Goal: Task Accomplishment & Management: Complete application form

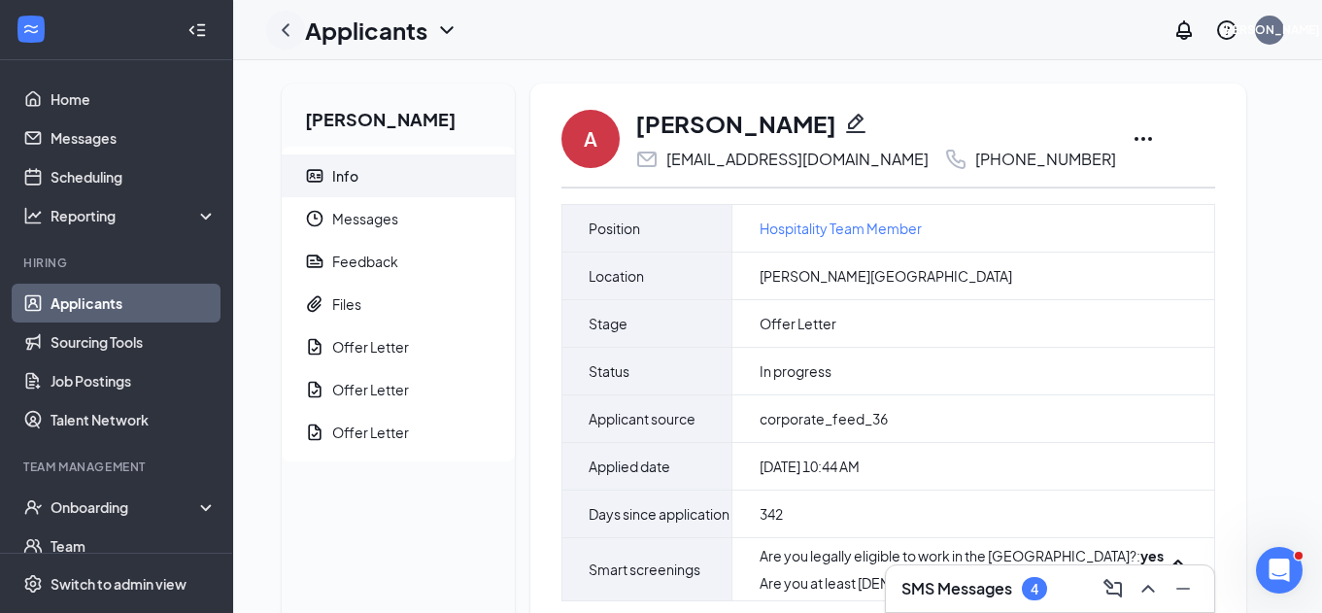
click at [291, 37] on icon "ChevronLeft" at bounding box center [285, 29] width 23 height 23
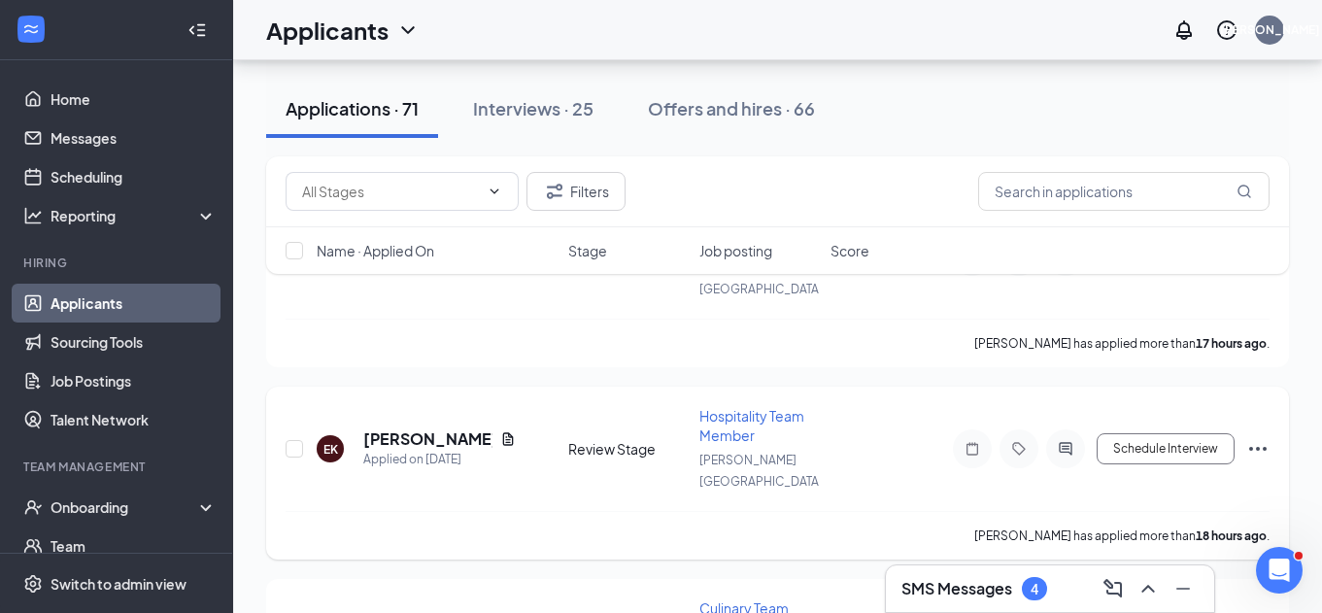
scroll to position [177, 0]
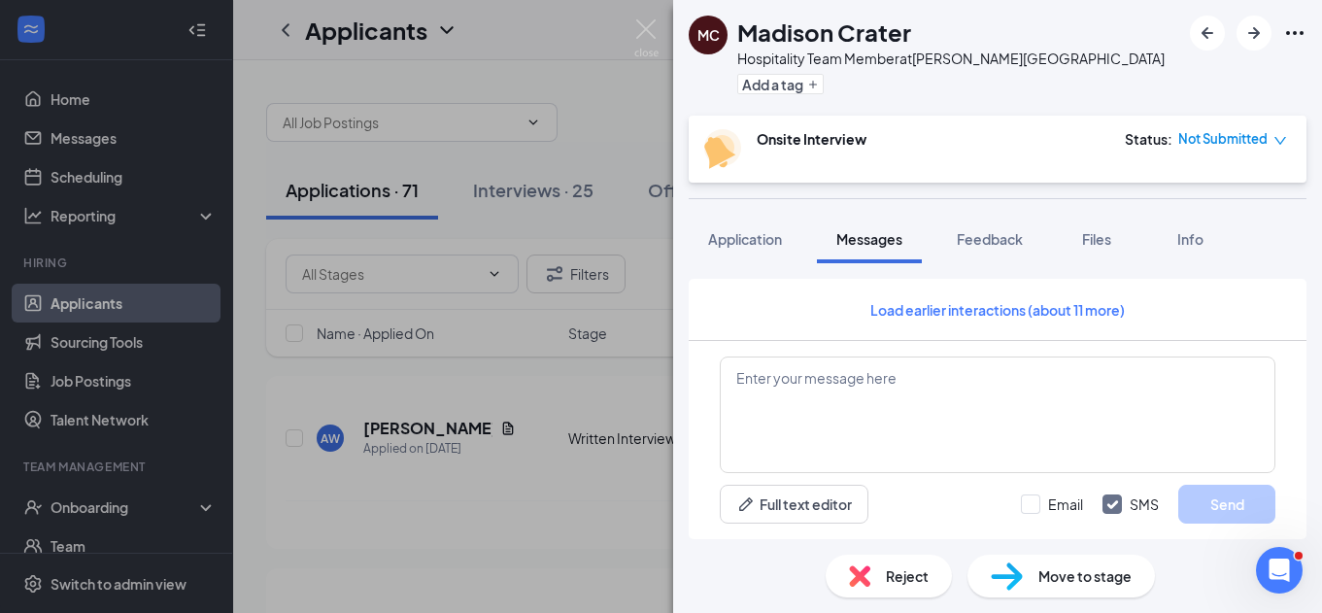
scroll to position [1270, 0]
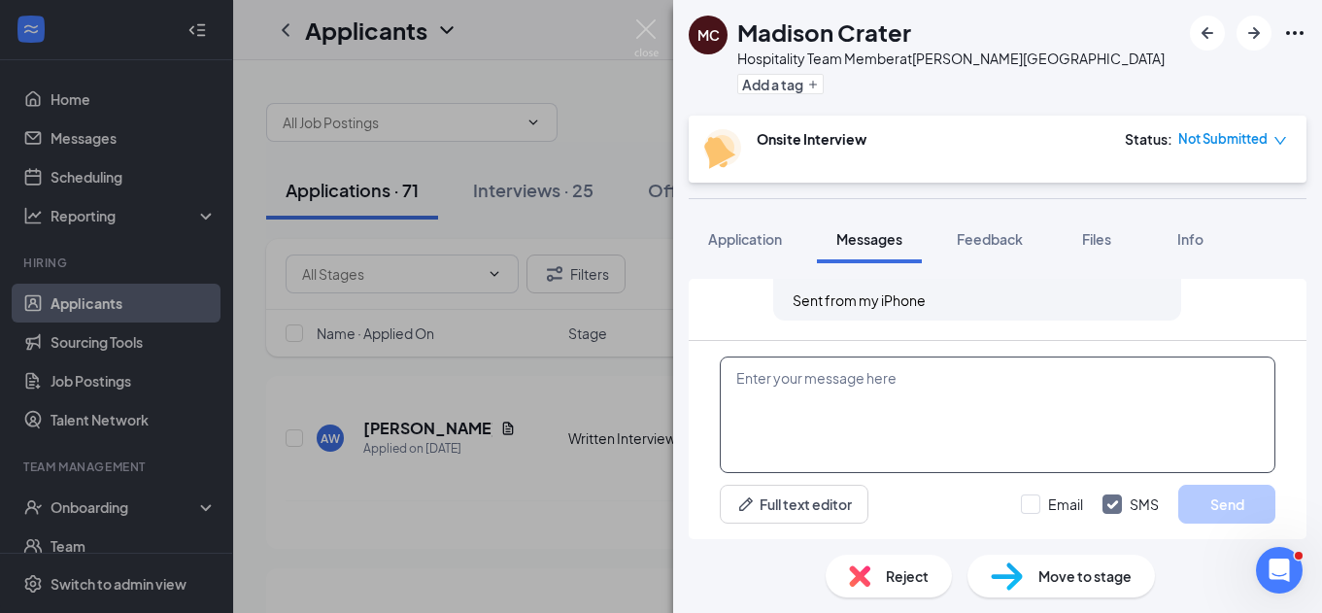
click at [781, 403] on textarea at bounding box center [998, 415] width 556 height 117
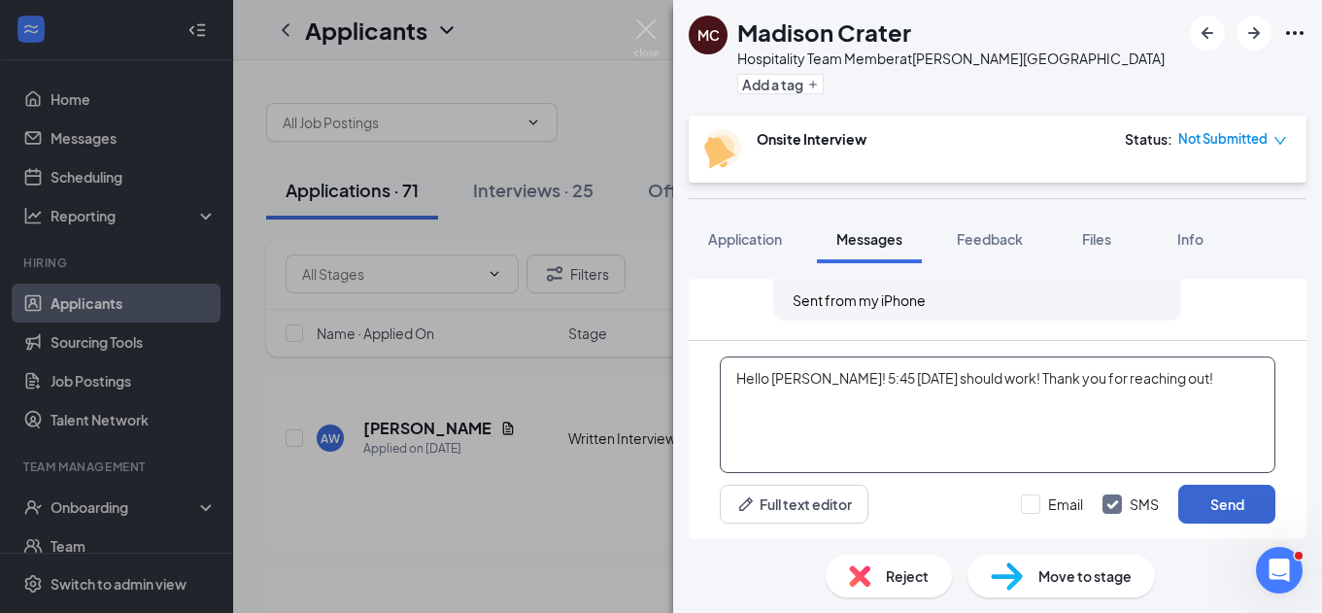
type textarea "Hello Madison! 5:45 on Thursday should work! Thank you for reaching out!"
click at [1228, 495] on button "Send" at bounding box center [1227, 504] width 97 height 39
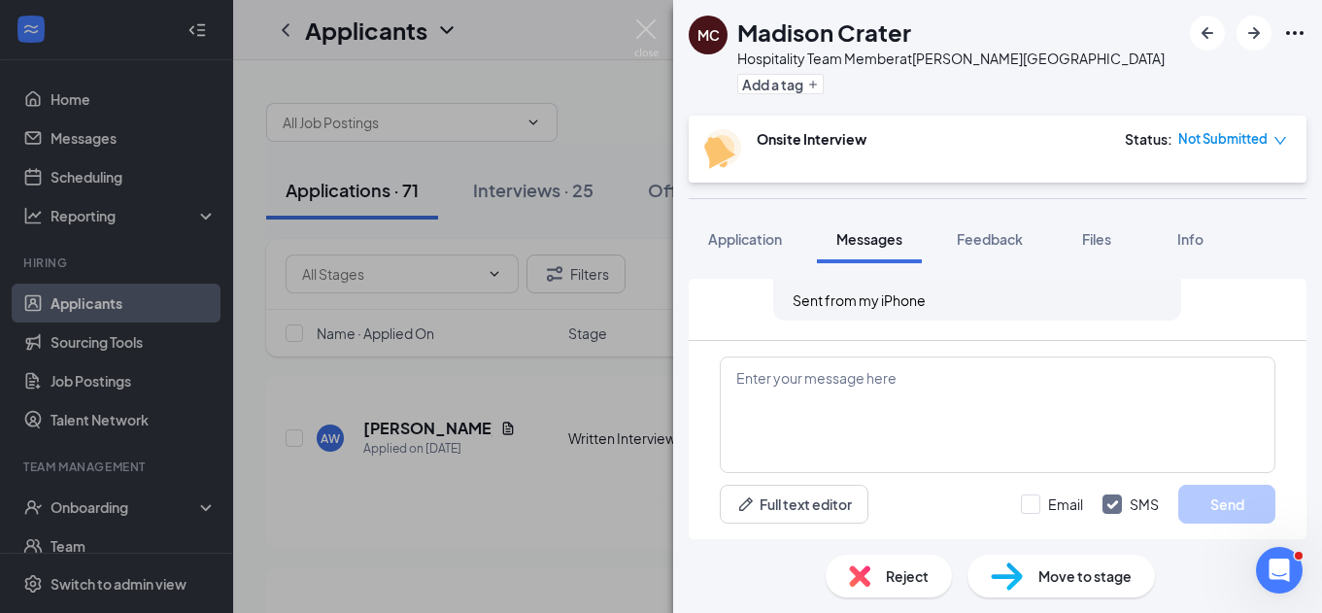
scroll to position [1416, 0]
click at [648, 34] on img at bounding box center [646, 38] width 24 height 38
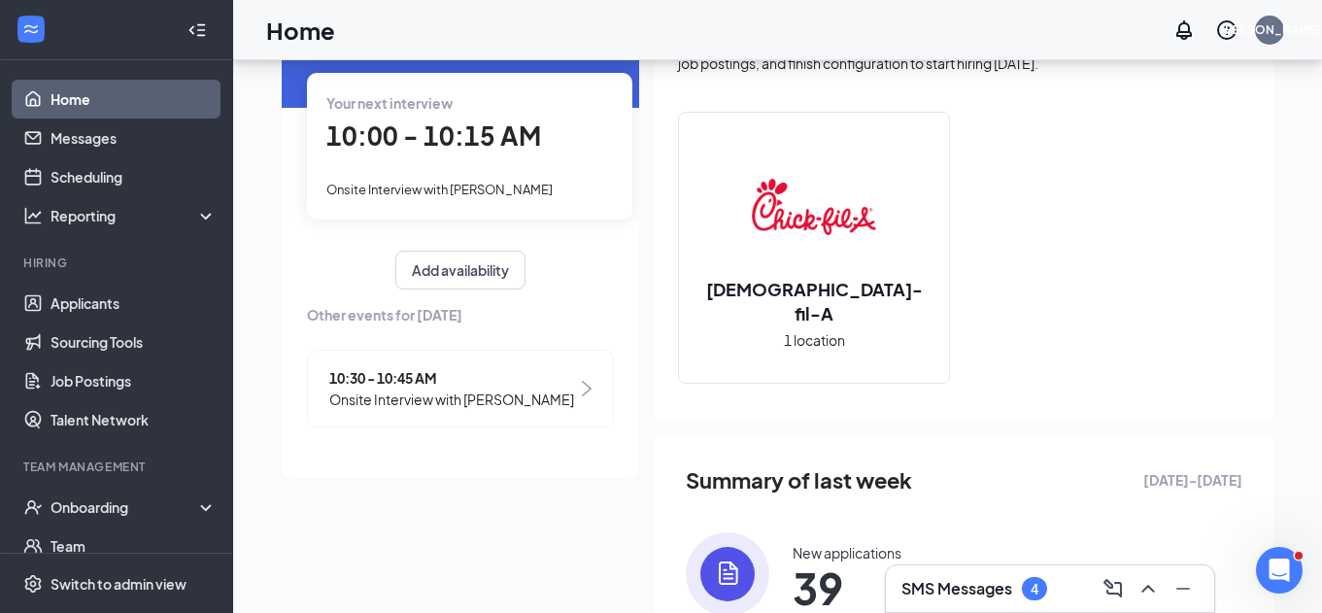
scroll to position [139, 0]
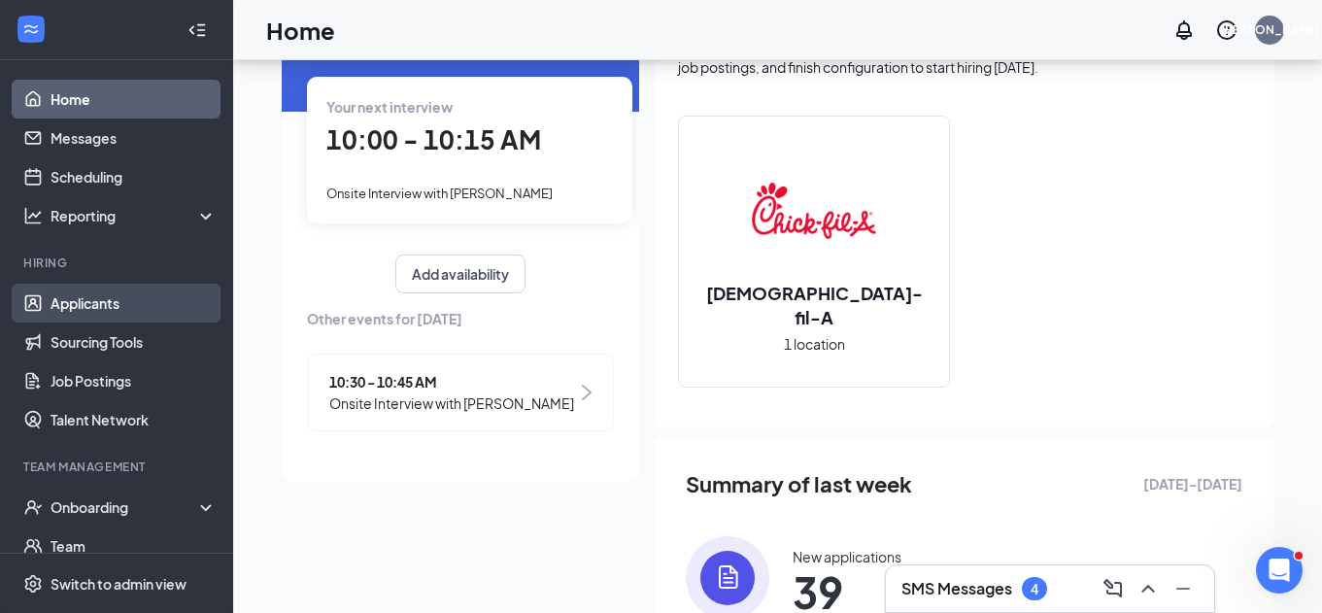
click at [113, 303] on link "Applicants" at bounding box center [134, 303] width 166 height 39
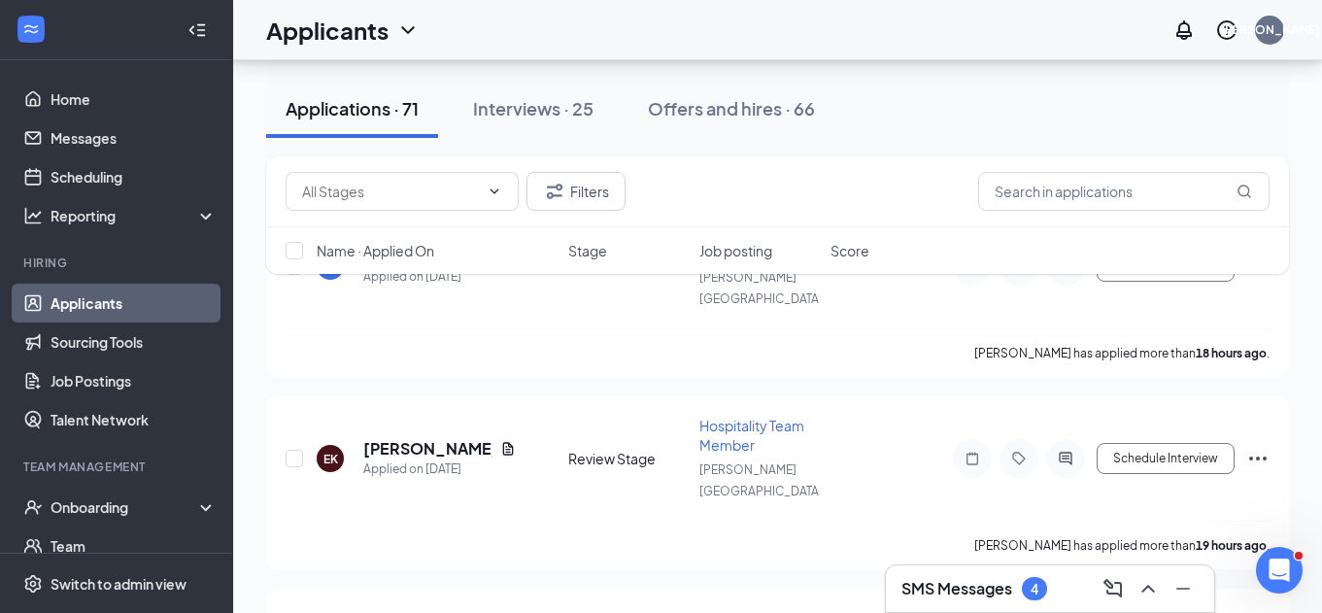
scroll to position [171, 0]
click at [426, 439] on h5 "[PERSON_NAME]" at bounding box center [427, 449] width 129 height 21
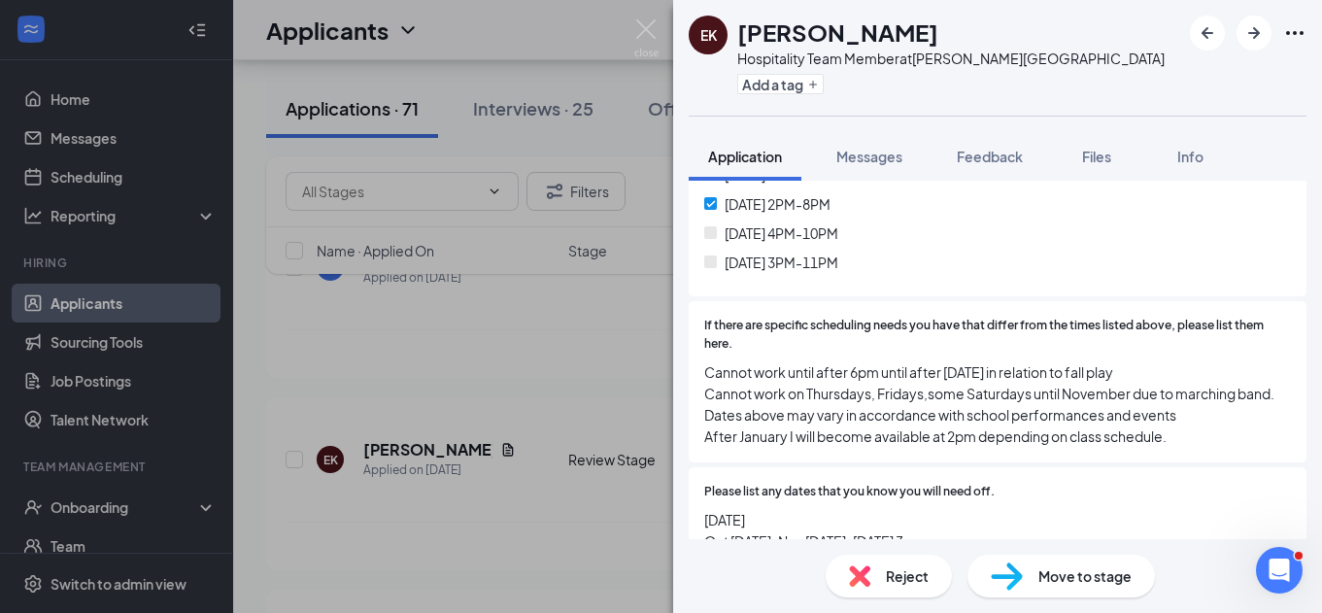
scroll to position [4706, 0]
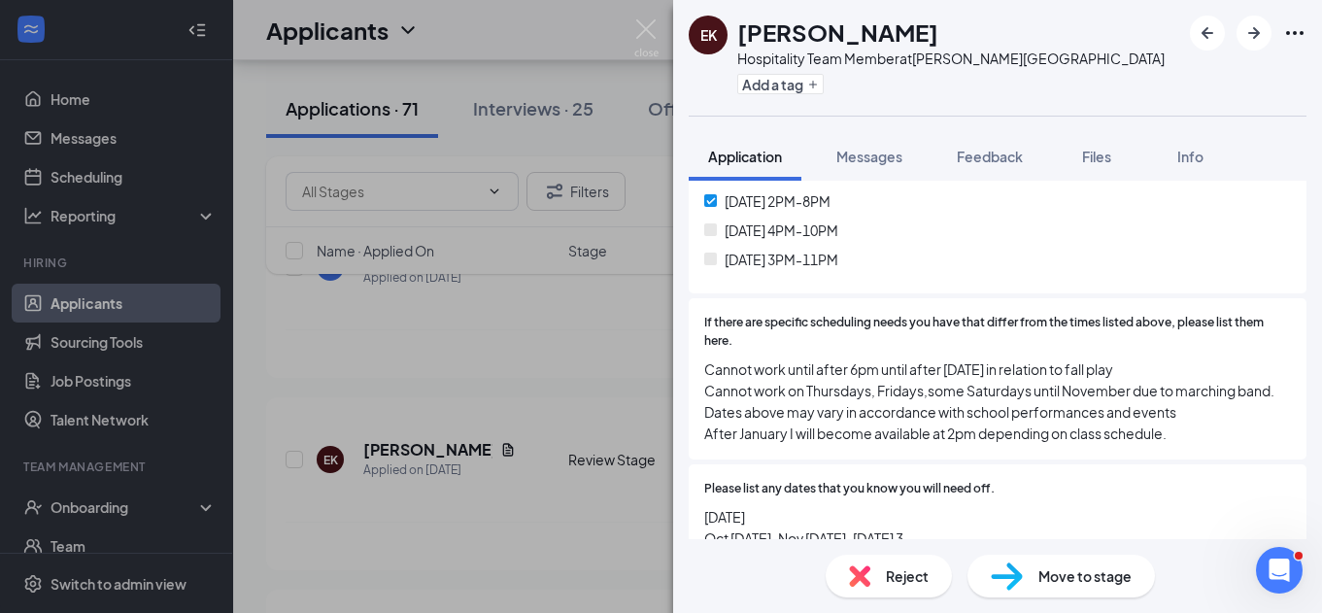
click at [1055, 581] on span "Move to stage" at bounding box center [1085, 575] width 93 height 21
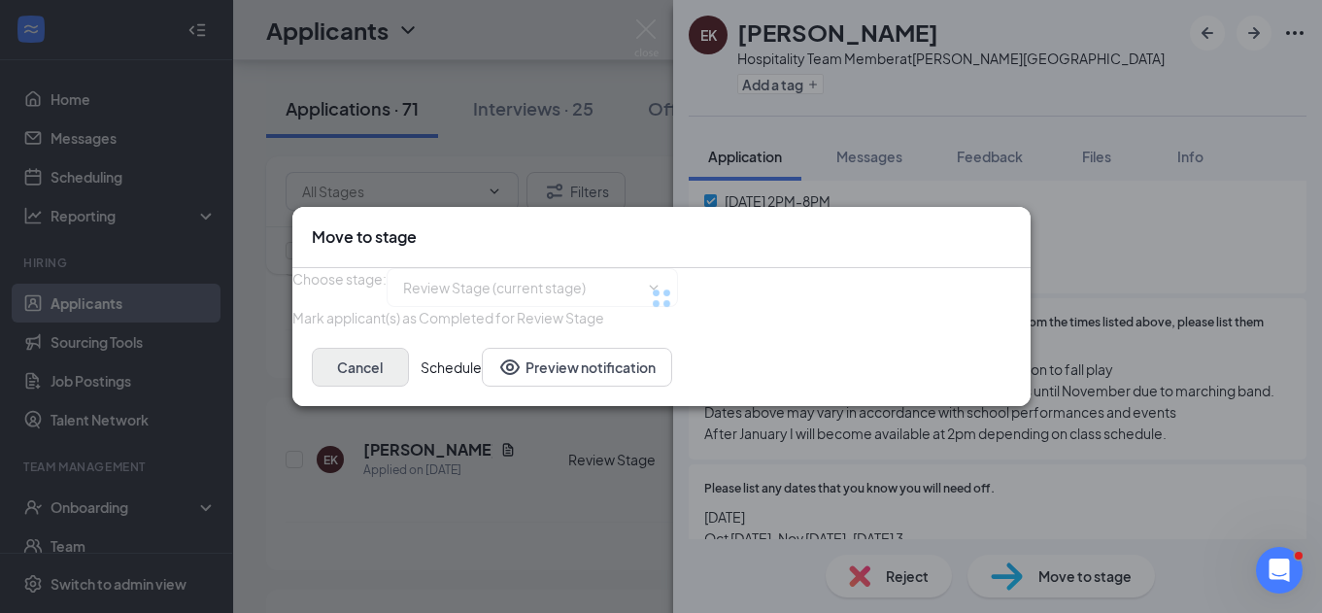
type input "Onsite Interview (next stage)"
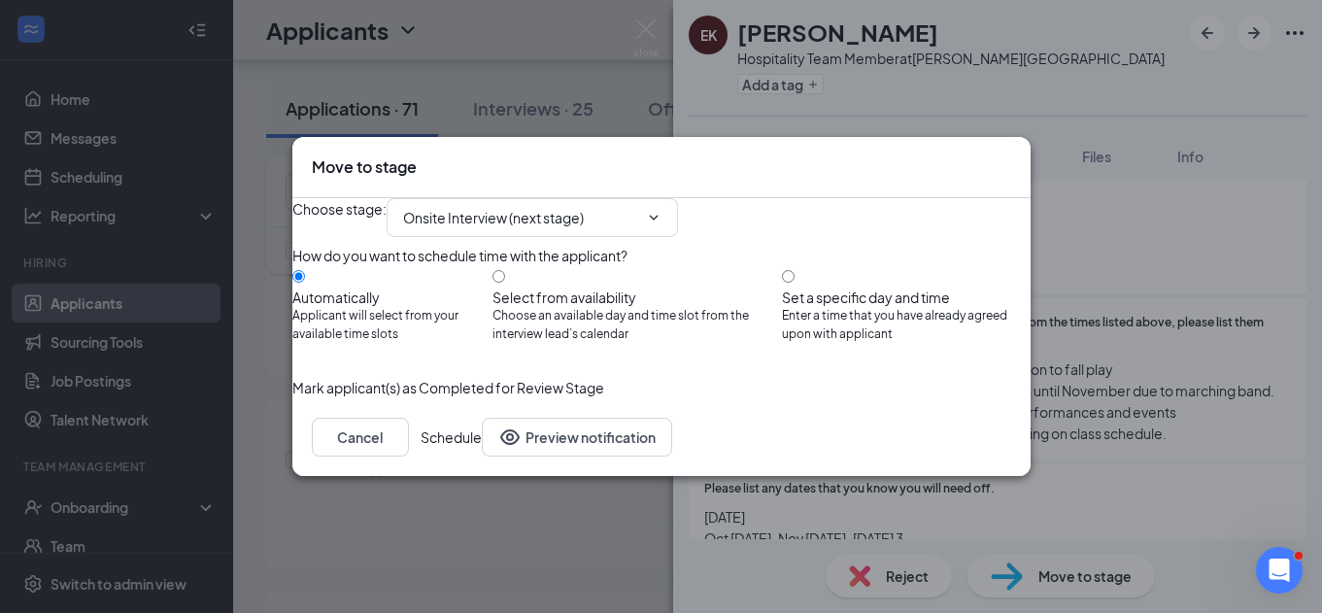
click at [482, 457] on button "Schedule" at bounding box center [451, 437] width 61 height 39
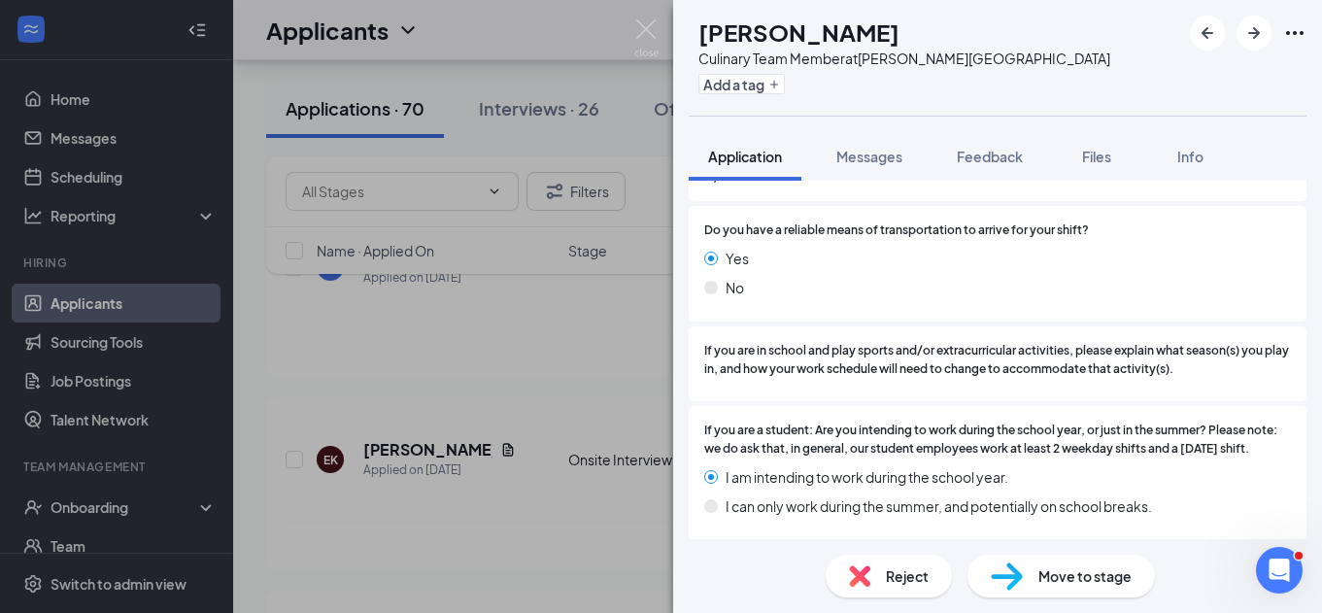
scroll to position [3795, 0]
click at [1067, 584] on span "Move to stage" at bounding box center [1085, 575] width 93 height 21
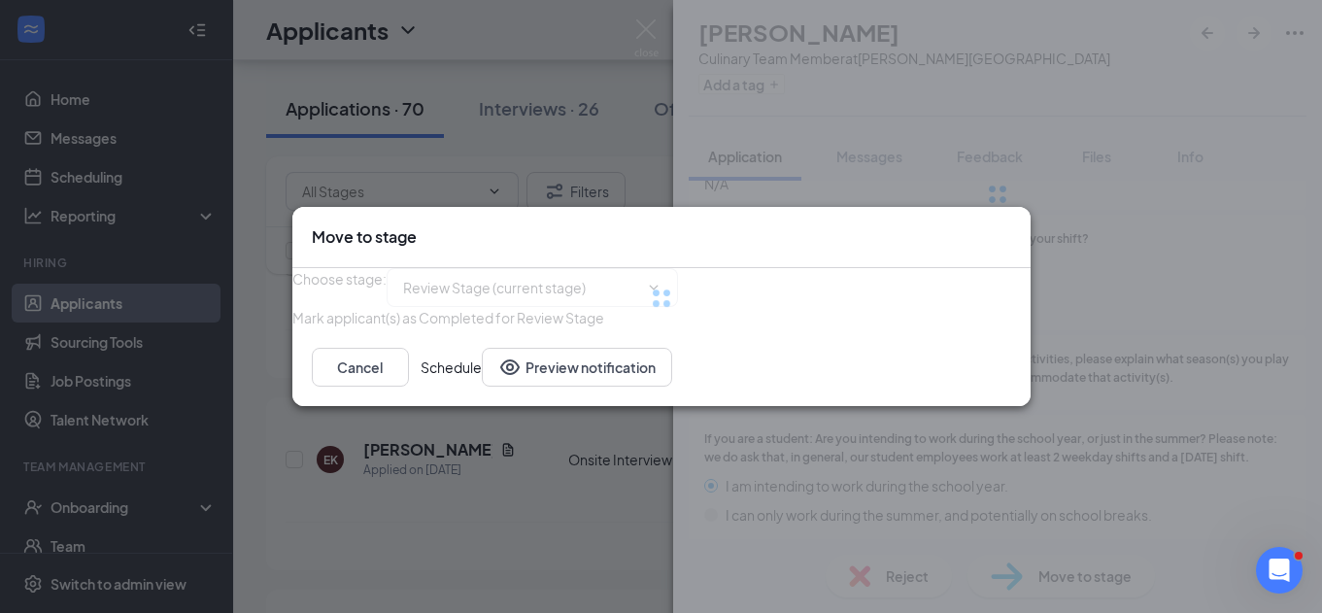
type input "Onsite Interview (next stage)"
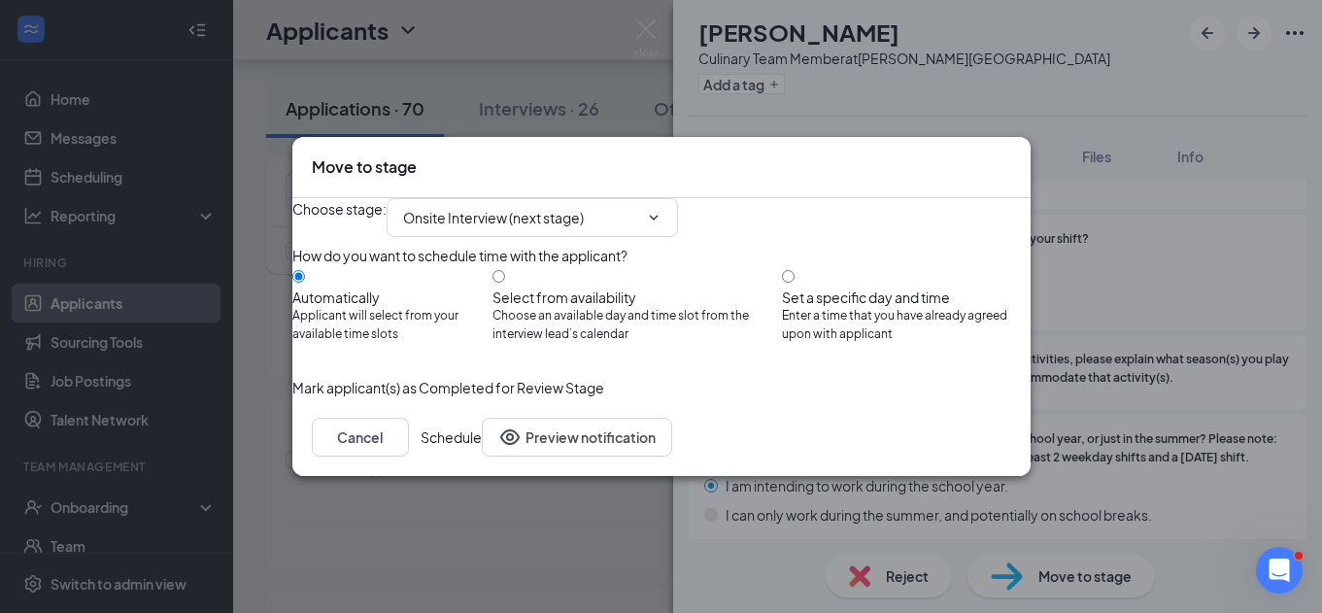
click at [482, 457] on button "Schedule" at bounding box center [451, 437] width 61 height 39
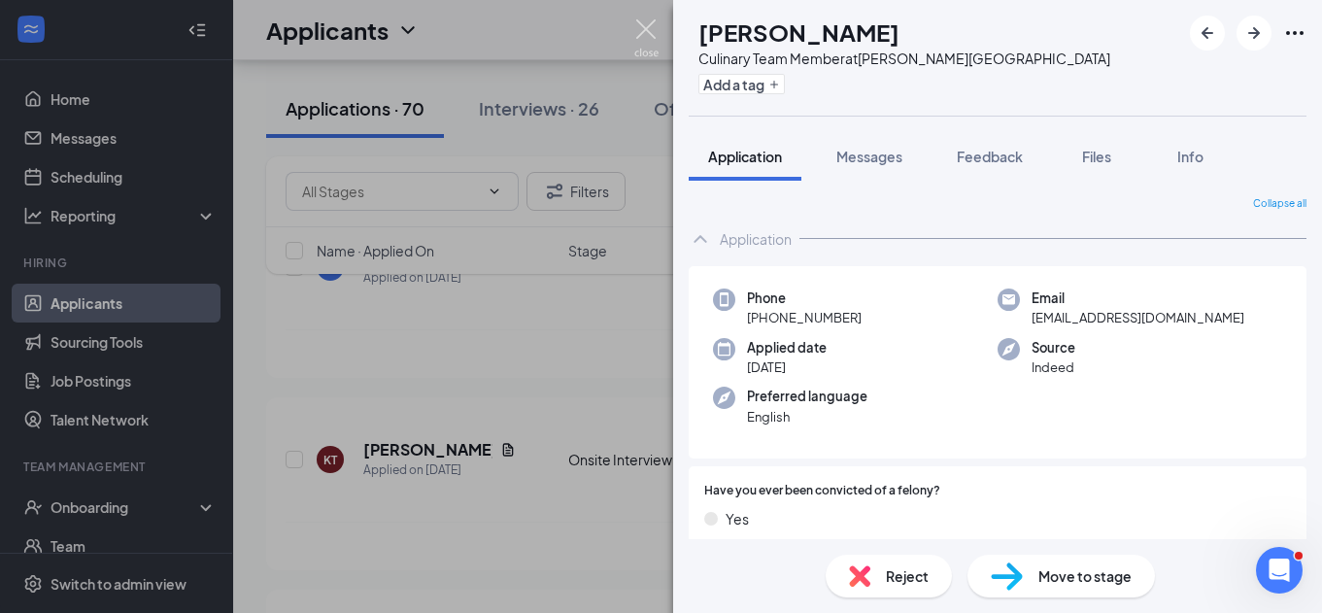
click at [656, 30] on img at bounding box center [646, 38] width 24 height 38
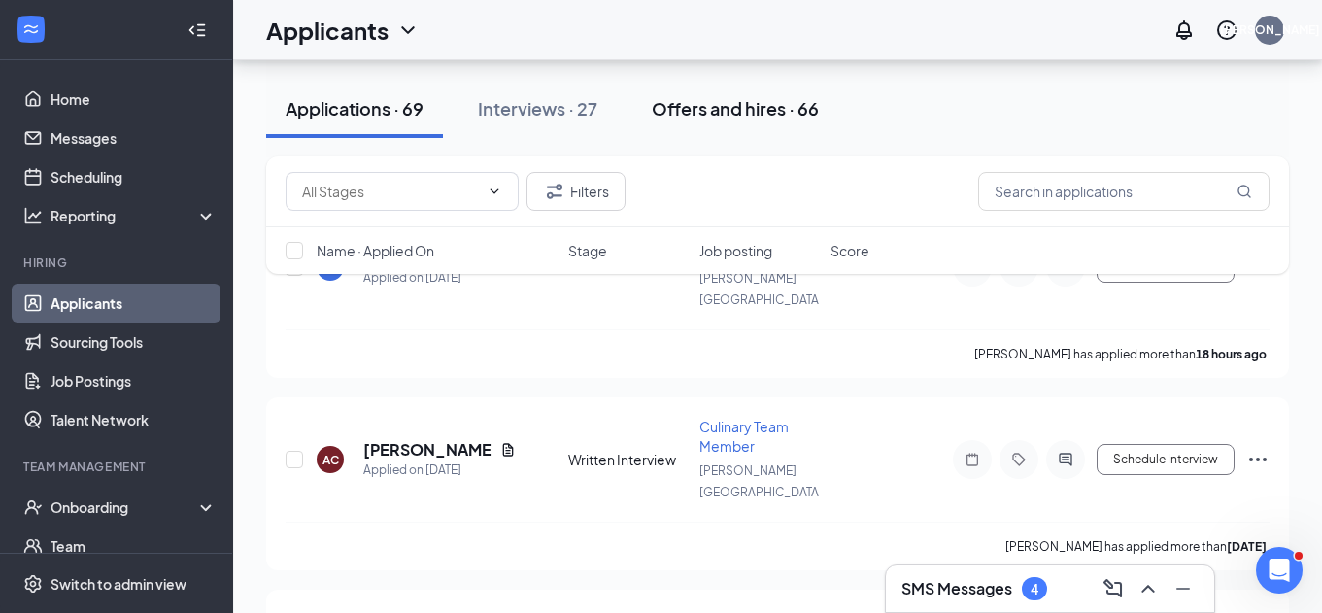
click at [738, 108] on div "Offers and hires · 66" at bounding box center [735, 108] width 167 height 24
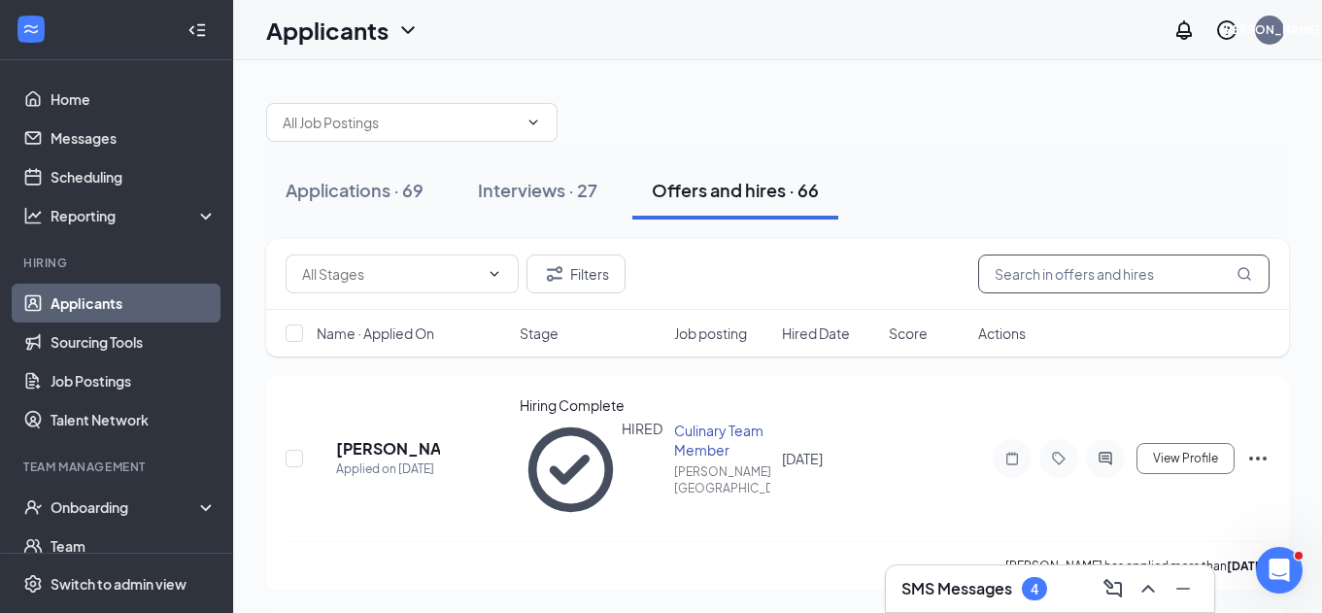
click at [1062, 282] on input "text" at bounding box center [1123, 274] width 291 height 39
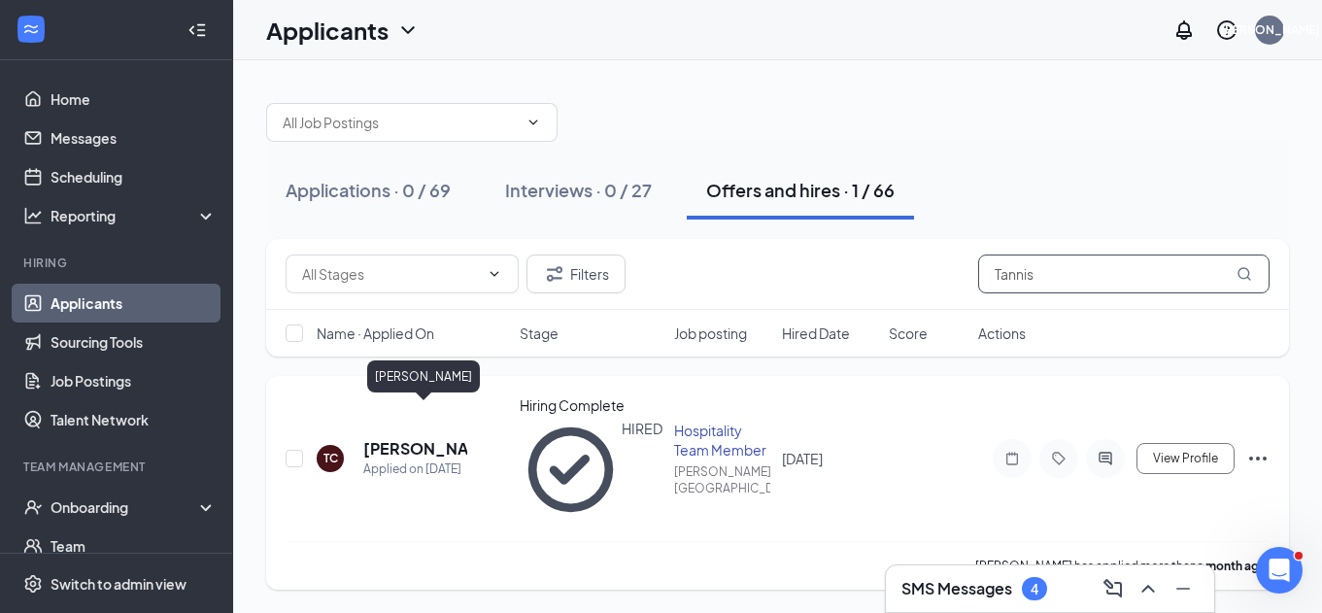
type input "Tannis"
click at [409, 438] on h5 "[PERSON_NAME]" at bounding box center [415, 448] width 104 height 21
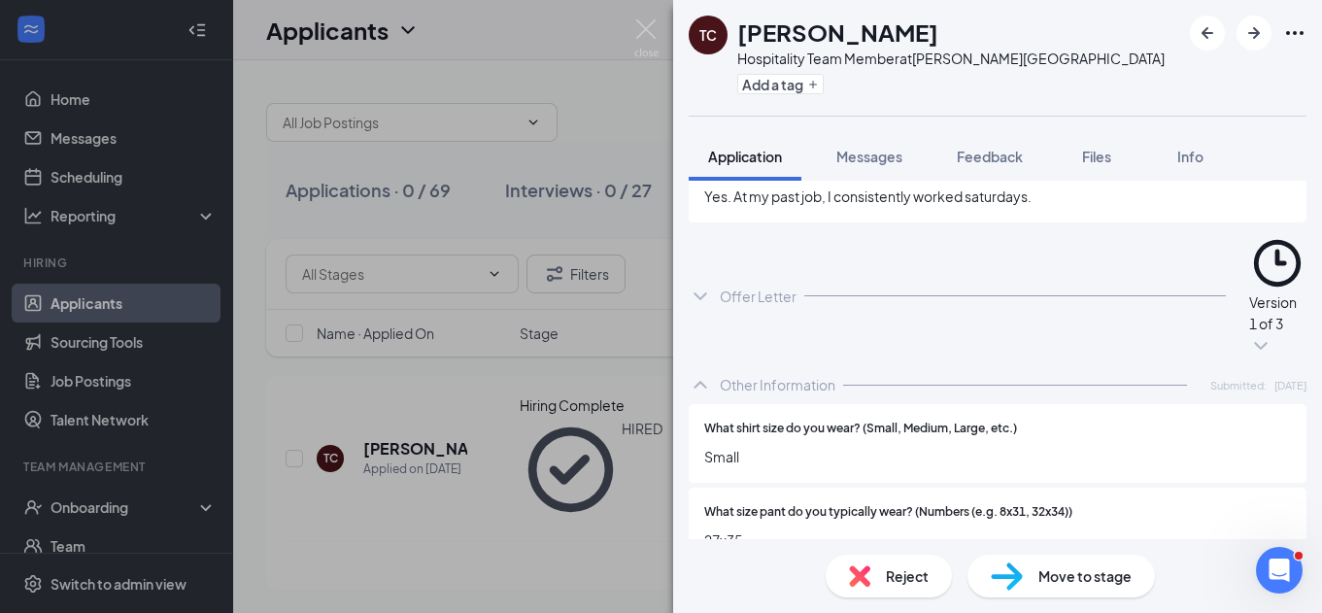
scroll to position [3830, 0]
click at [1250, 294] on div "Version 1 of 3" at bounding box center [1278, 315] width 57 height 43
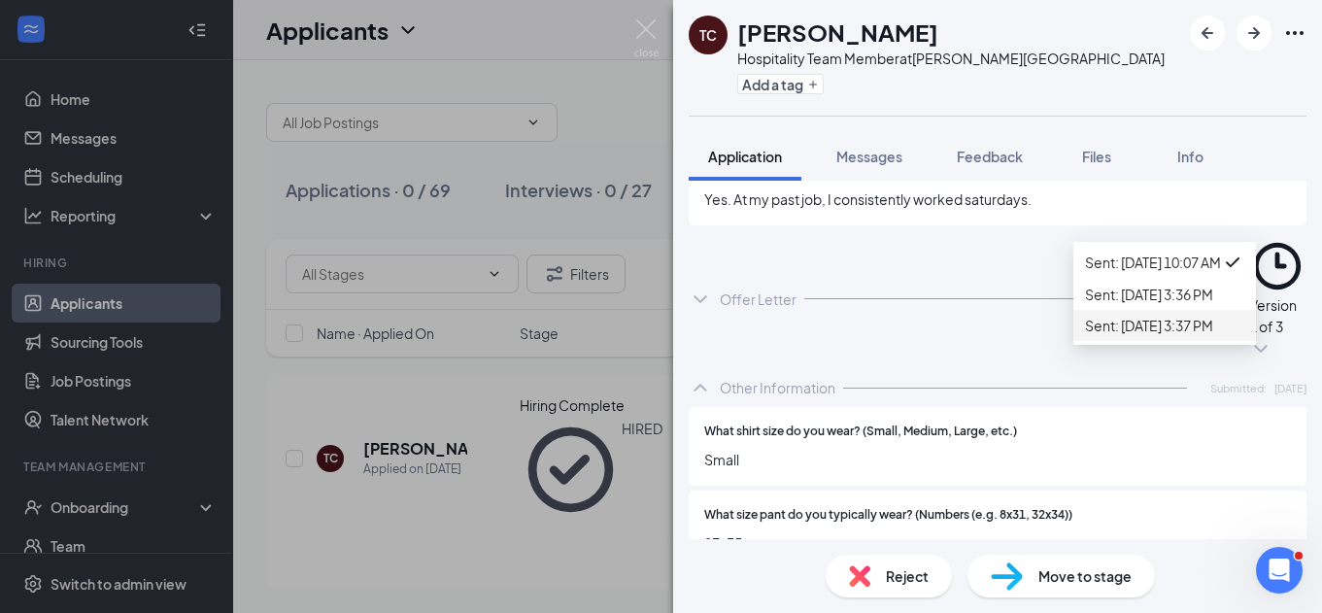
click at [1140, 336] on div "Sent: Sep 10 at 3:37 PM" at bounding box center [1164, 325] width 159 height 21
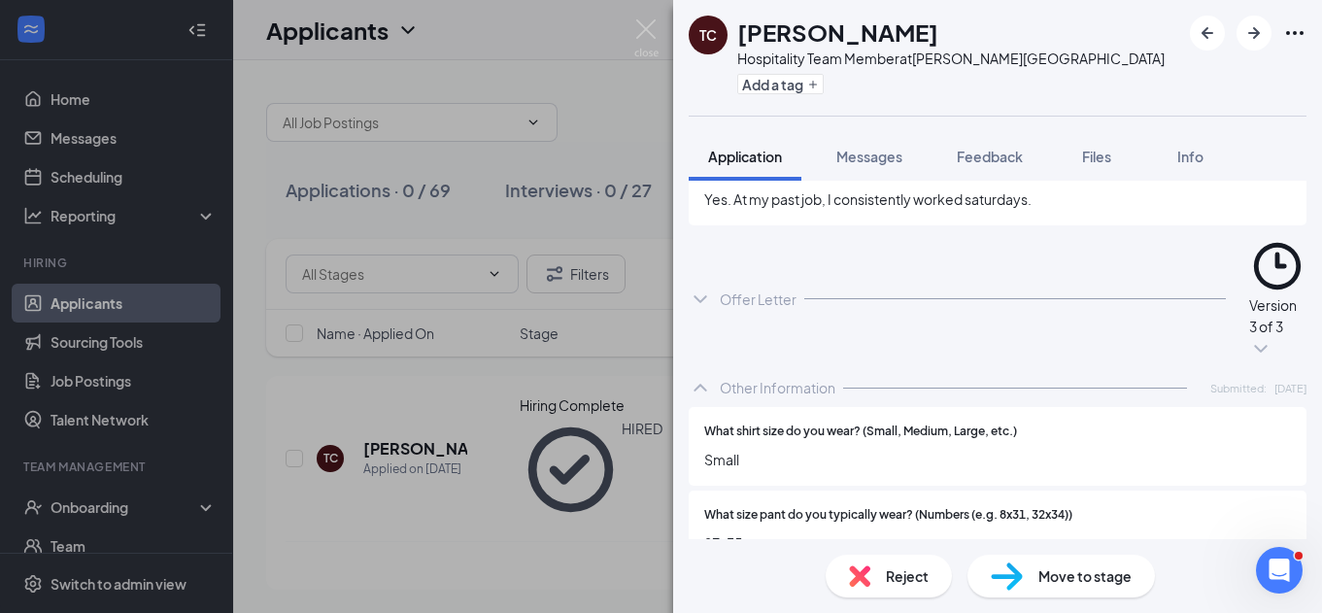
click at [962, 232] on div "Offer Letter Version 3 of 3" at bounding box center [998, 299] width 618 height 139
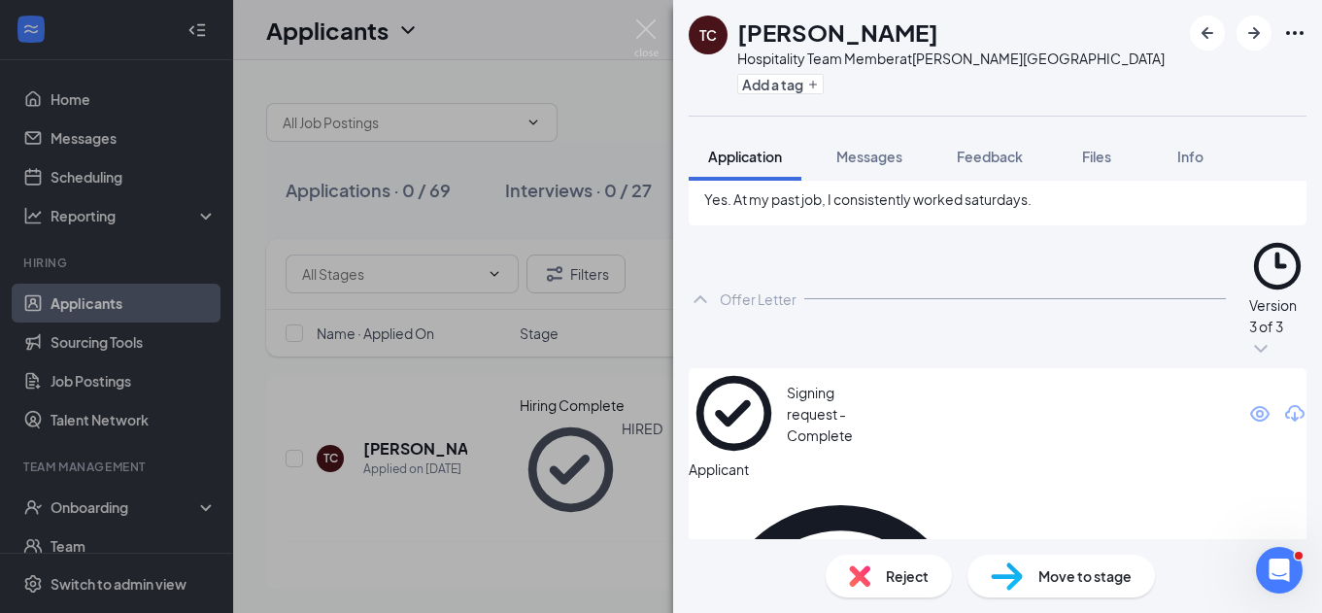
click at [1249, 402] on icon "Eye" at bounding box center [1260, 413] width 23 height 23
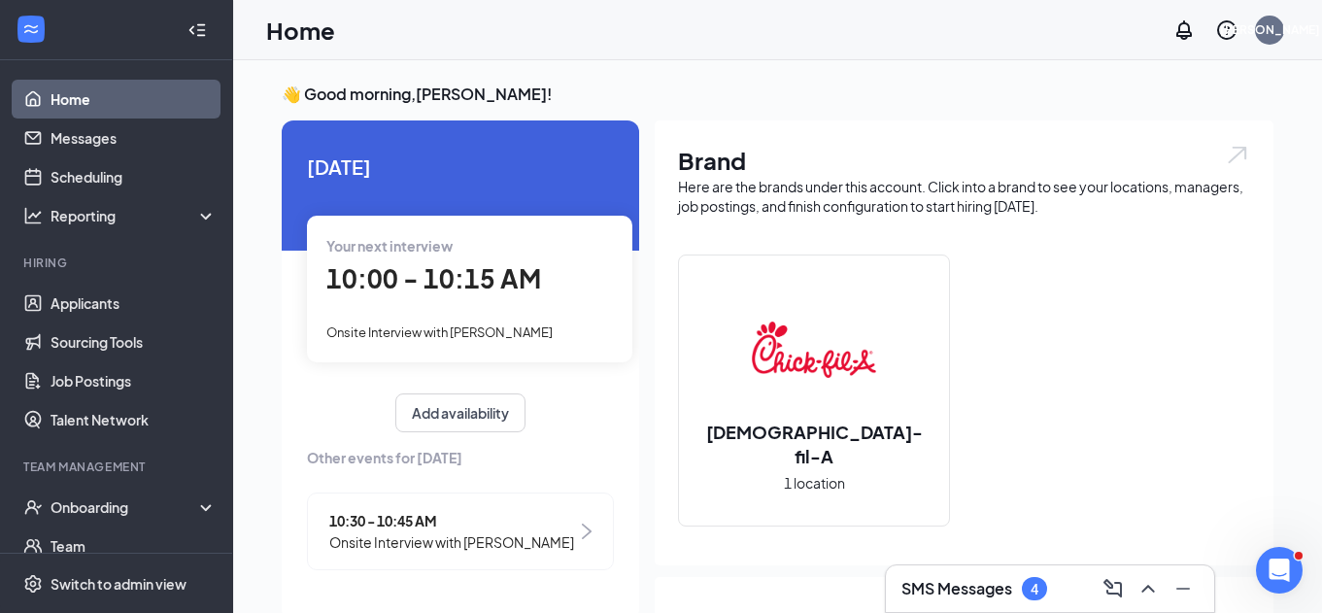
scroll to position [66, 0]
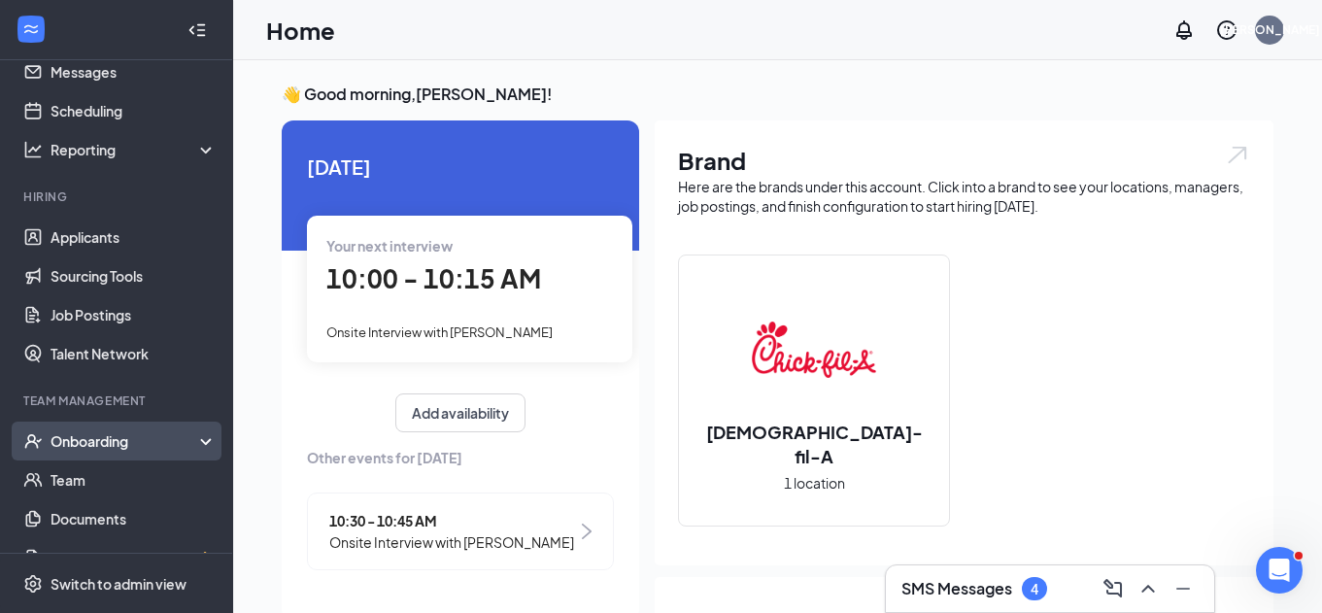
click at [157, 440] on div "Onboarding" at bounding box center [126, 440] width 150 height 19
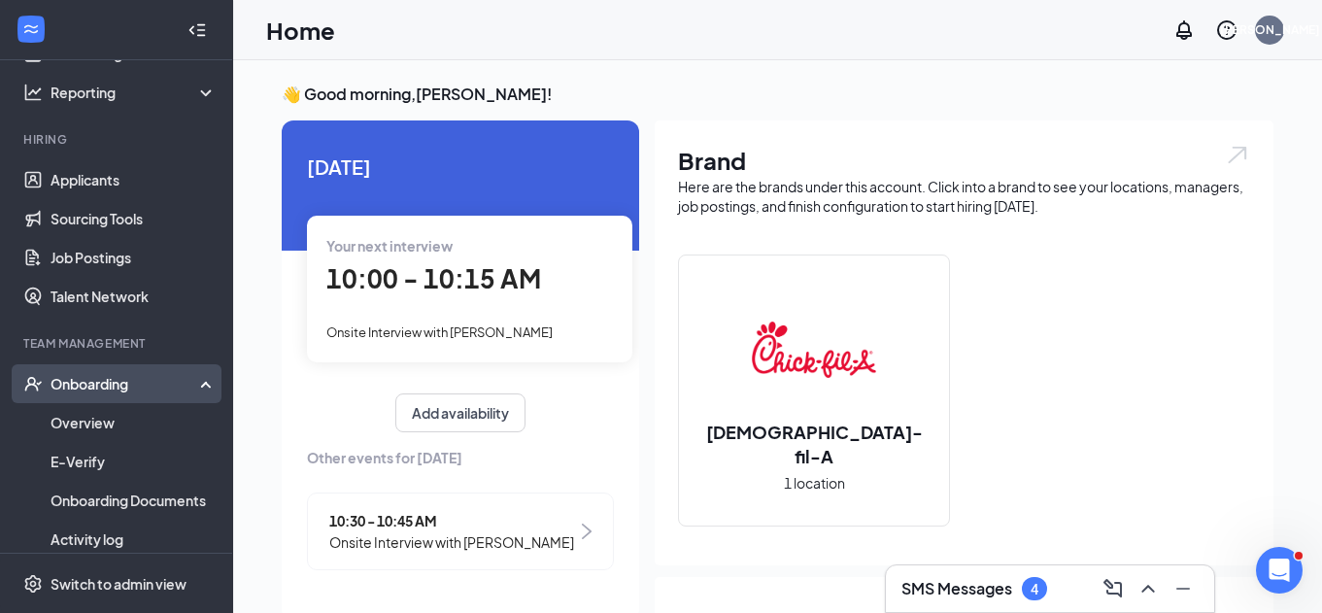
scroll to position [124, 0]
click at [160, 420] on link "Overview" at bounding box center [134, 421] width 166 height 39
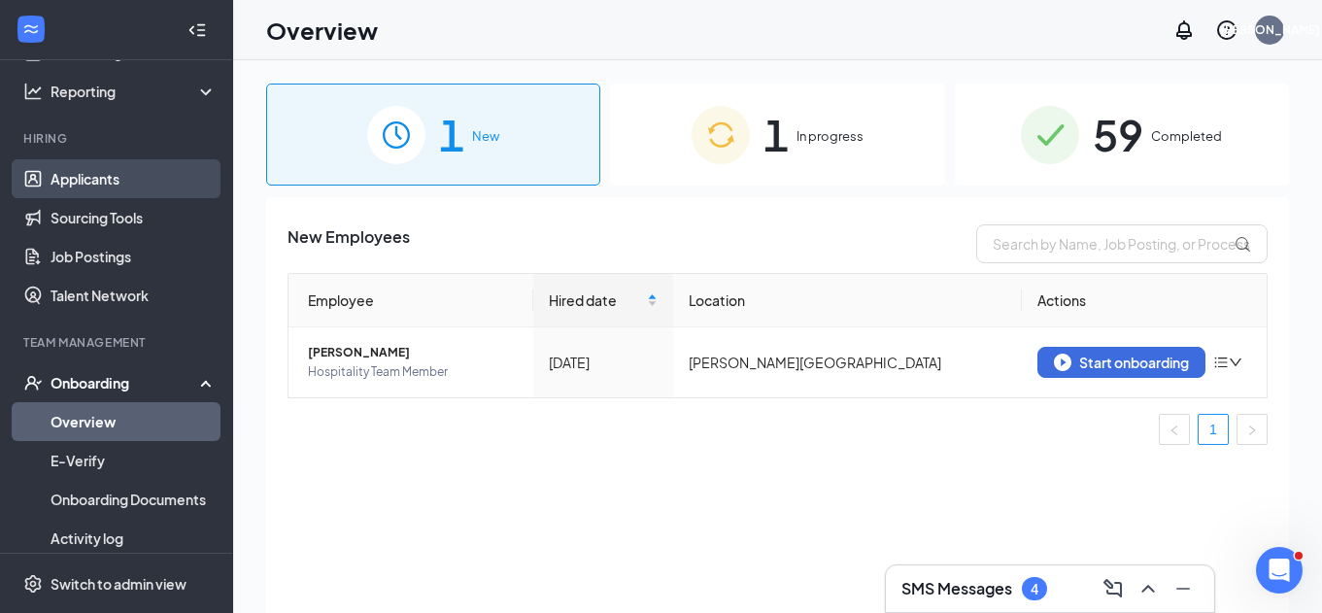
click at [111, 188] on link "Applicants" at bounding box center [134, 178] width 166 height 39
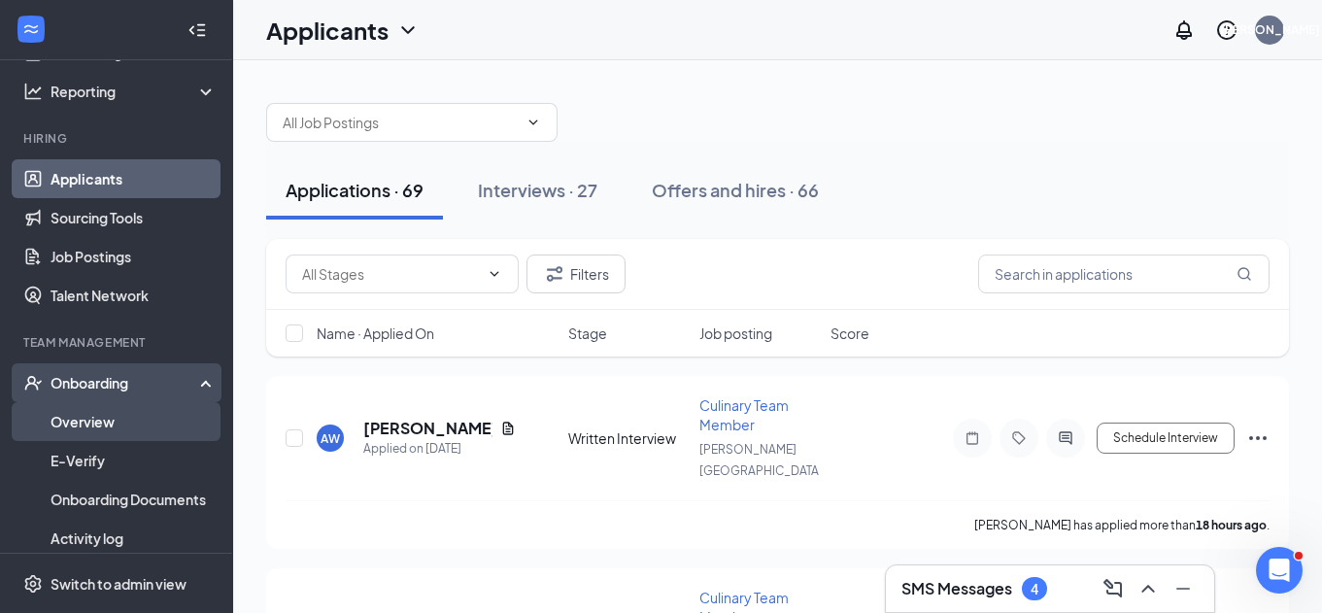
click at [132, 437] on link "Overview" at bounding box center [134, 421] width 166 height 39
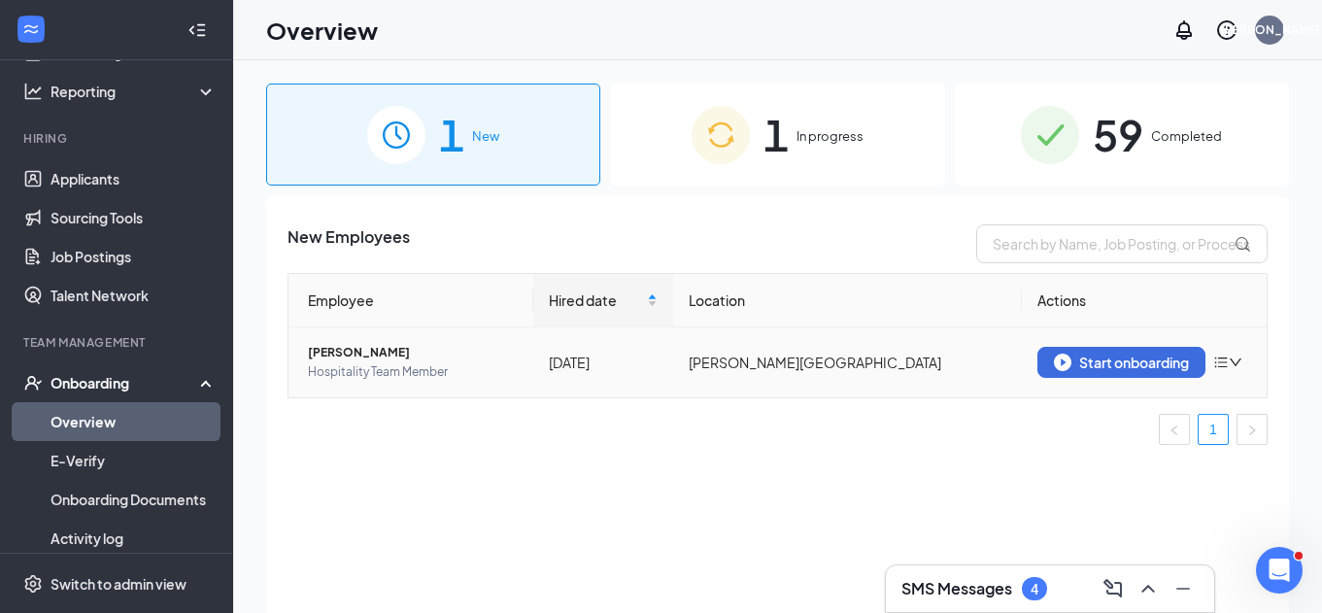
click at [360, 355] on span "[PERSON_NAME]" at bounding box center [413, 352] width 210 height 19
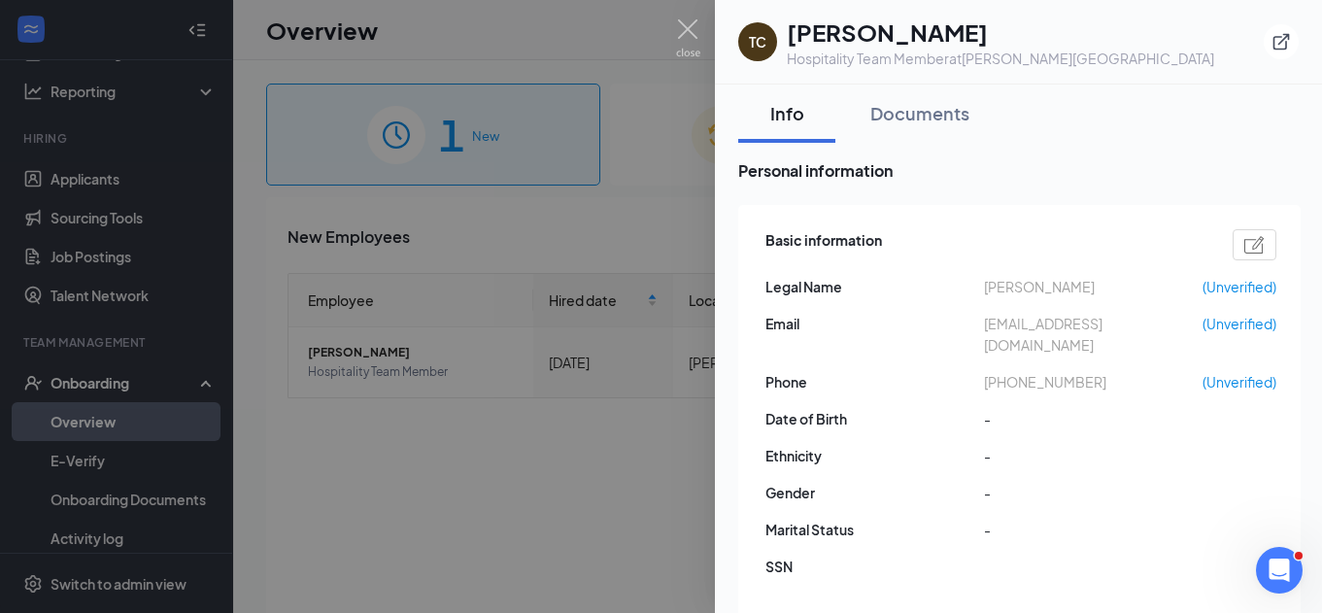
click at [701, 39] on div at bounding box center [661, 306] width 1322 height 613
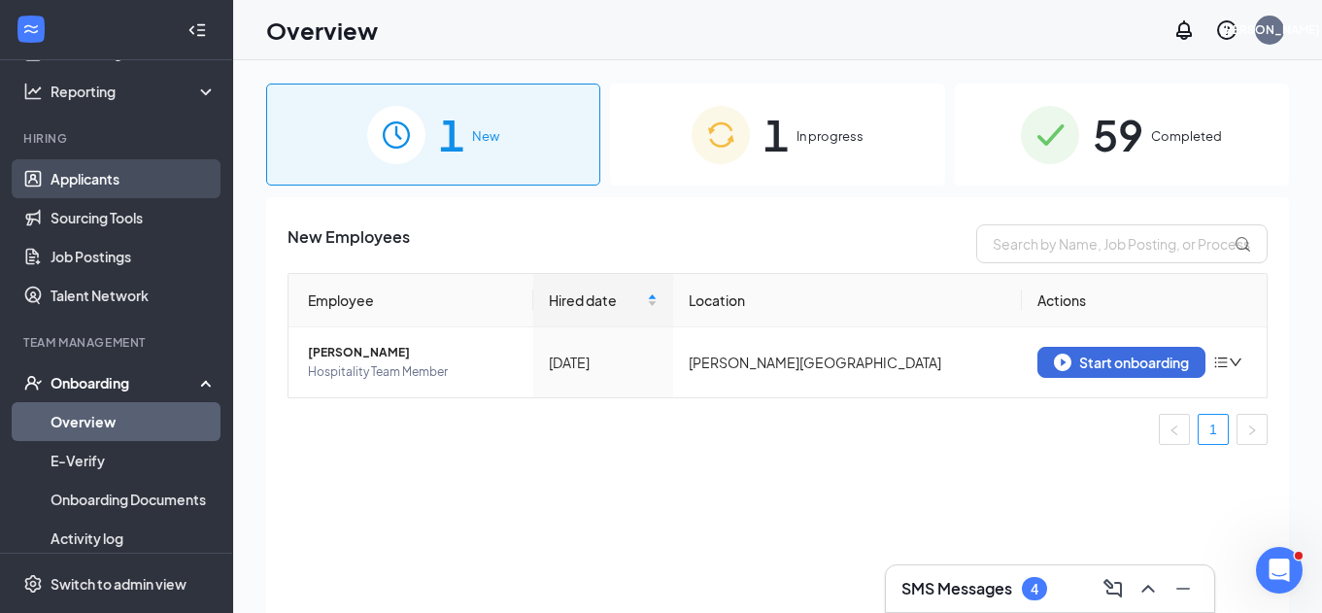
click at [131, 185] on link "Applicants" at bounding box center [134, 178] width 166 height 39
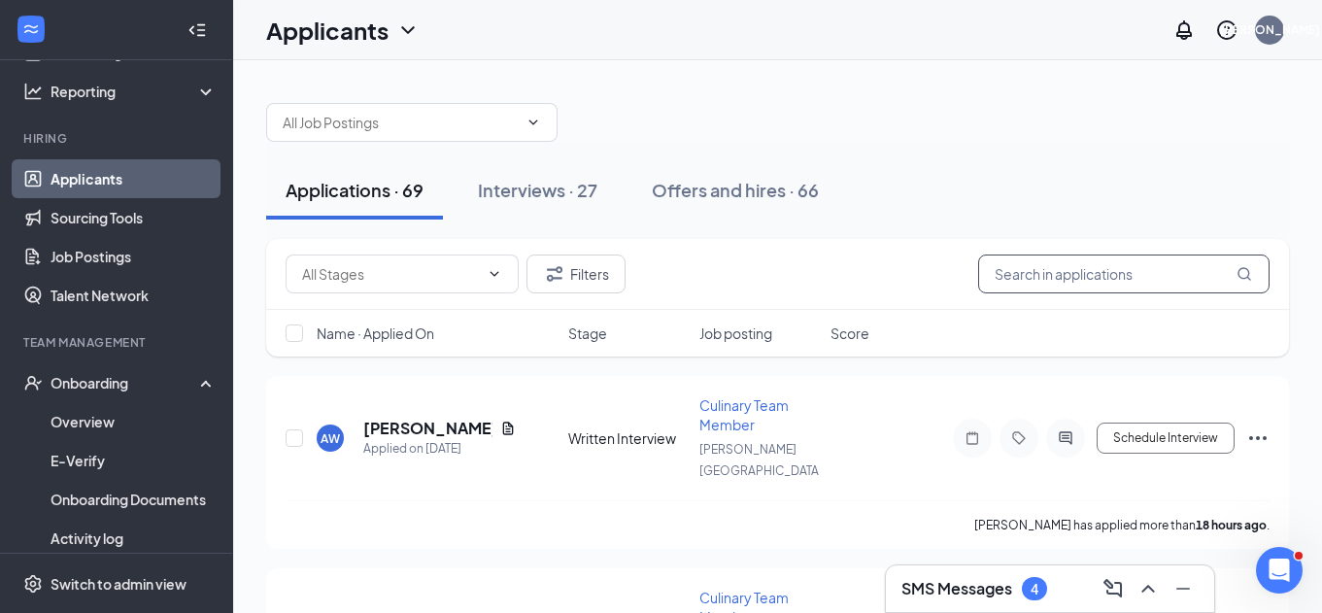
click at [1034, 273] on input "text" at bounding box center [1123, 274] width 291 height 39
click at [790, 198] on div "Offers and hires · 66" at bounding box center [735, 190] width 167 height 24
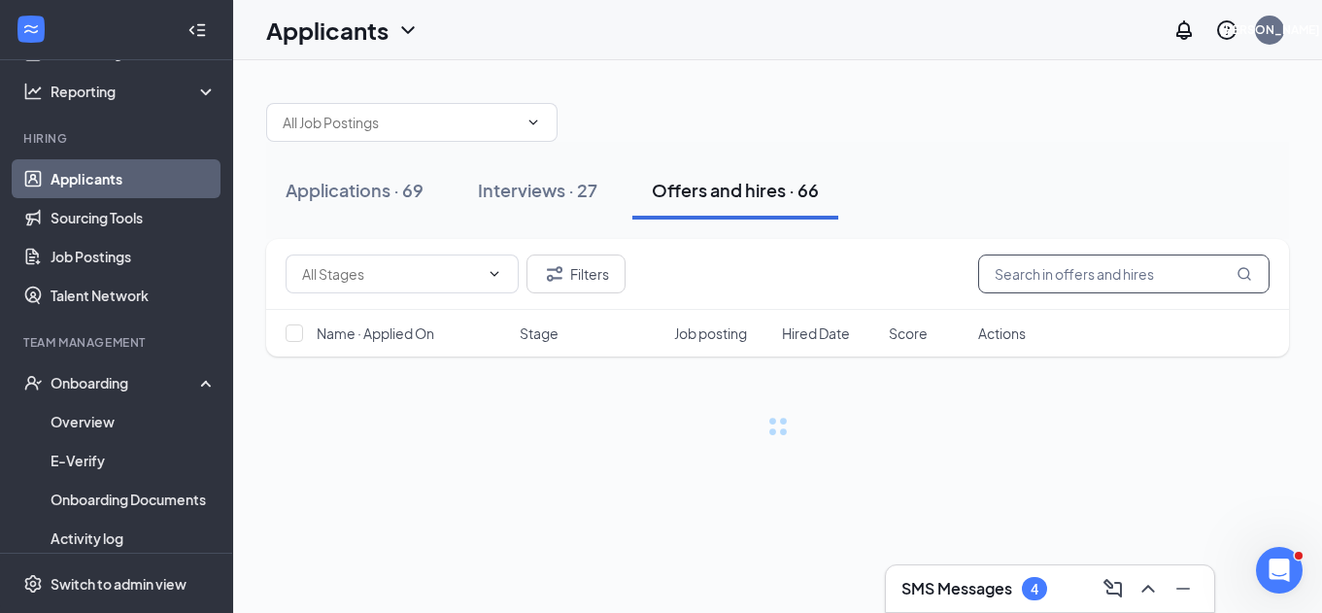
click at [1025, 291] on input "text" at bounding box center [1123, 274] width 291 height 39
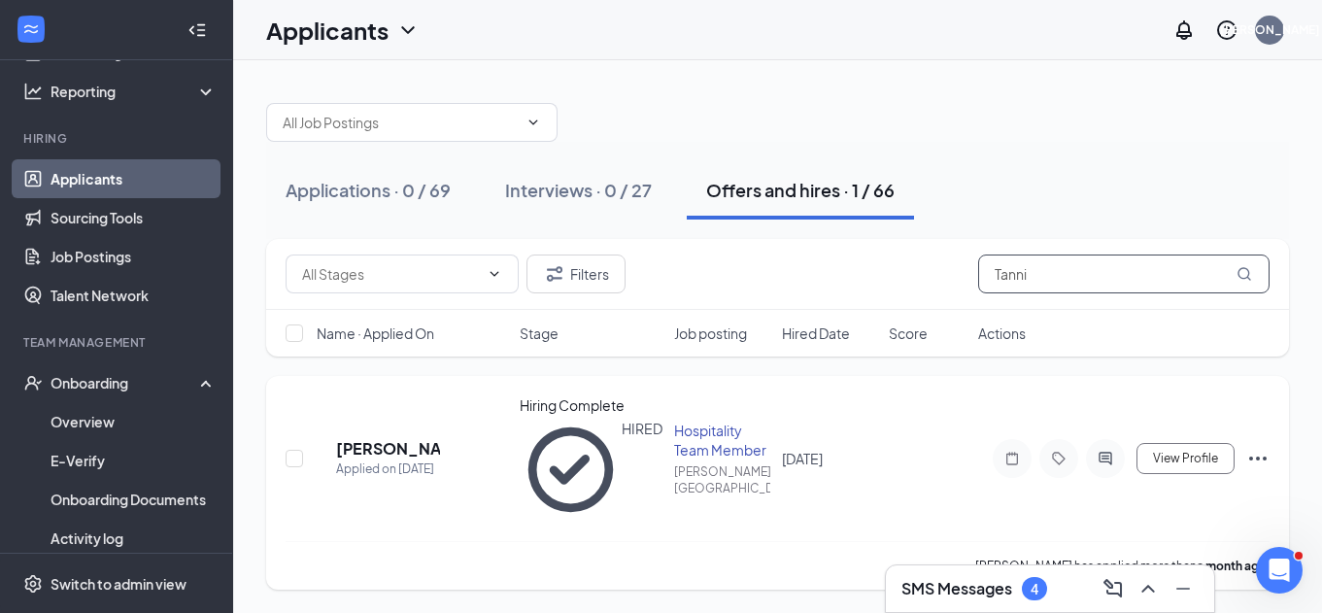
type input "Tanni"
click at [403, 438] on h5 "[PERSON_NAME]" at bounding box center [388, 448] width 104 height 21
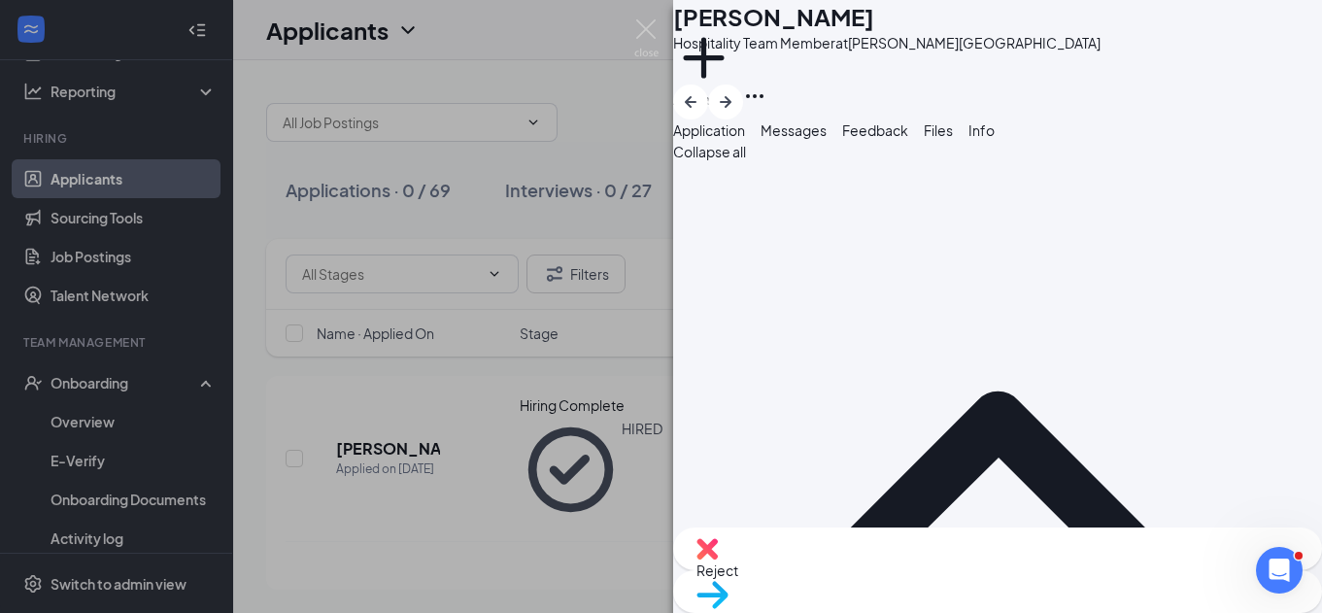
click at [827, 141] on div "Messages" at bounding box center [794, 130] width 66 height 21
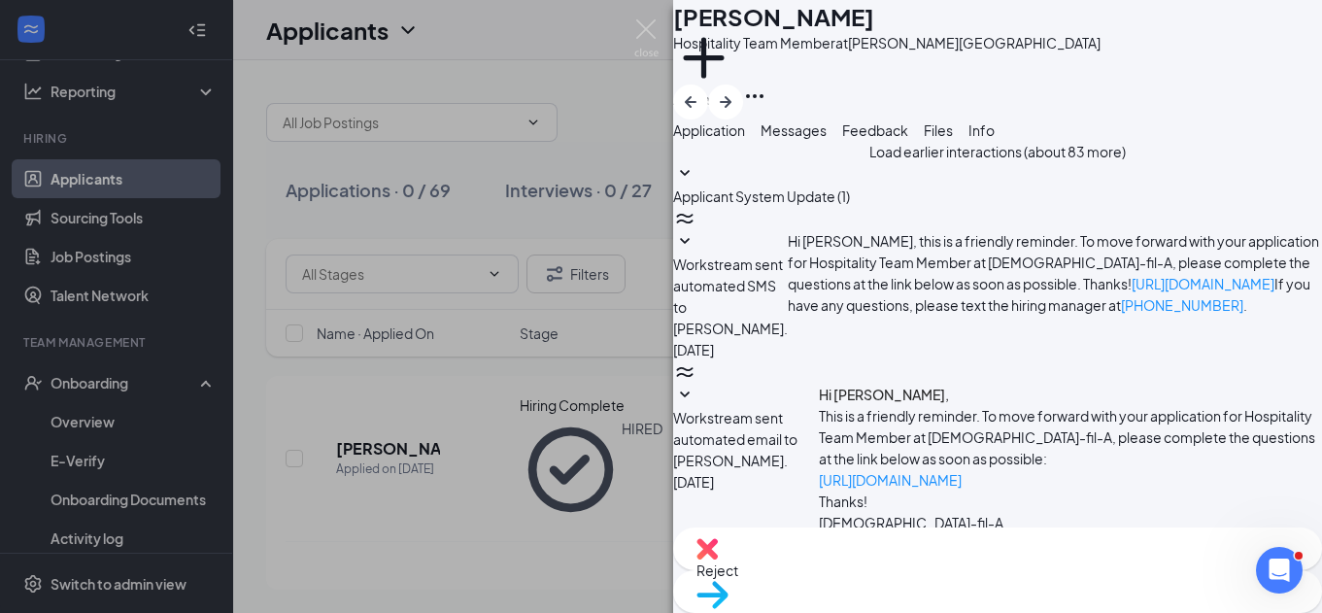
click at [957, 162] on button "Load earlier interactions (about 83 more)" at bounding box center [998, 151] width 257 height 21
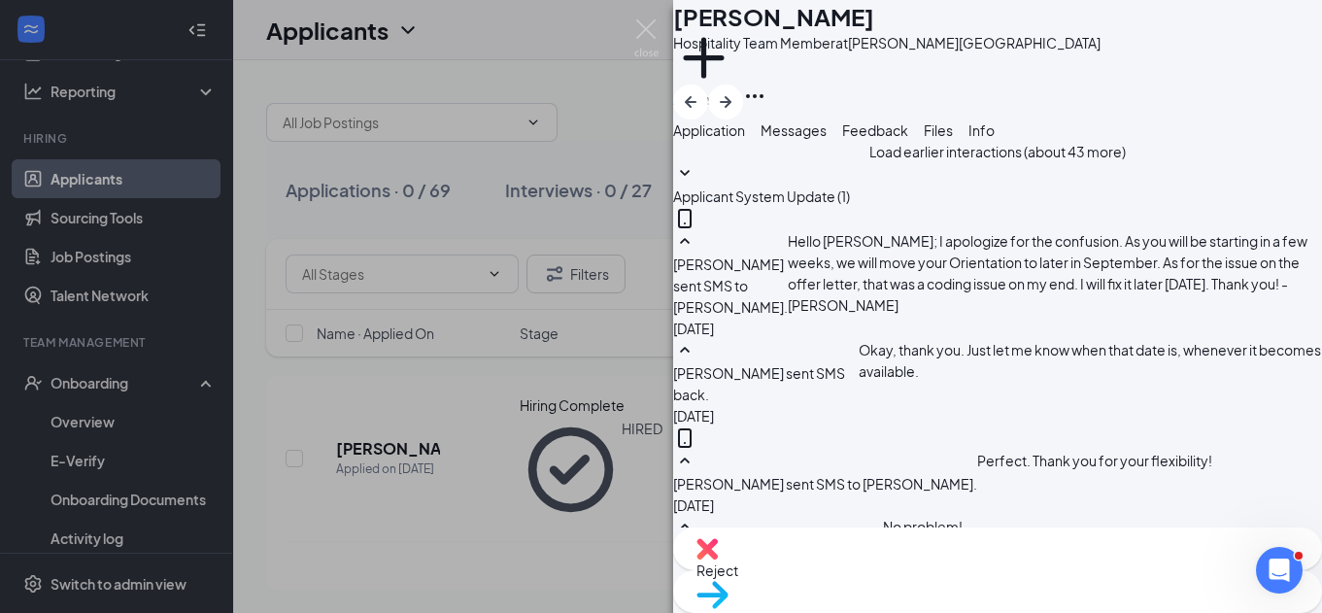
scroll to position [1901, 0]
click at [644, 28] on img at bounding box center [646, 38] width 24 height 38
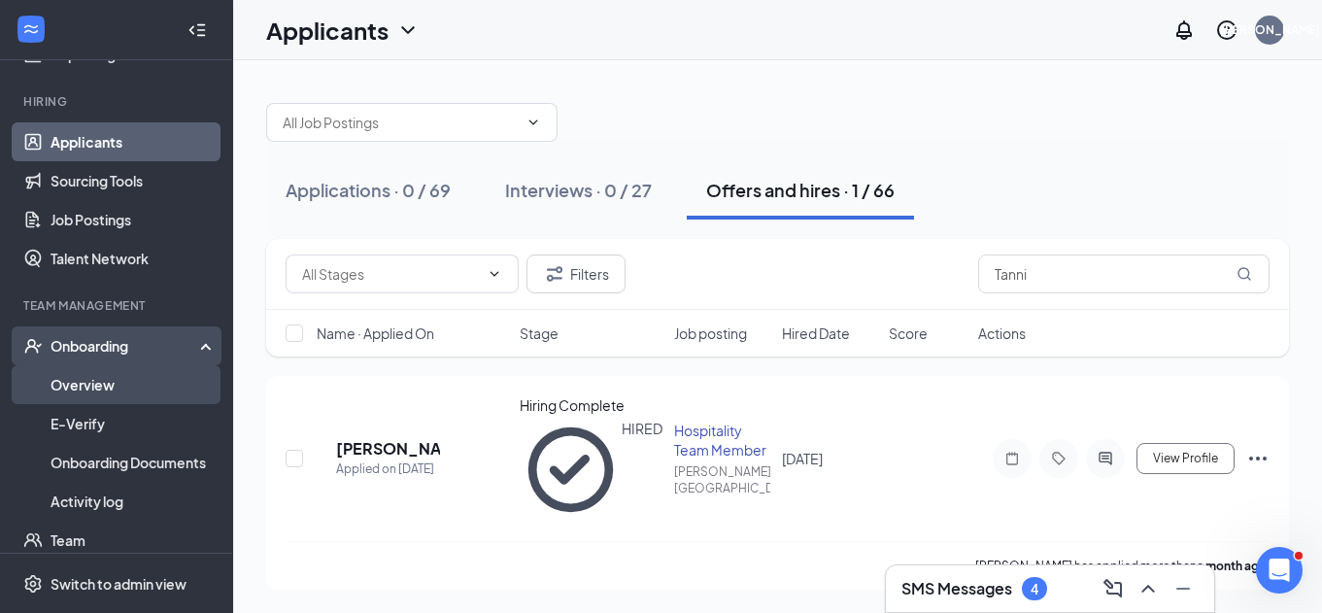
scroll to position [162, 0]
click at [157, 392] on link "Overview" at bounding box center [134, 383] width 166 height 39
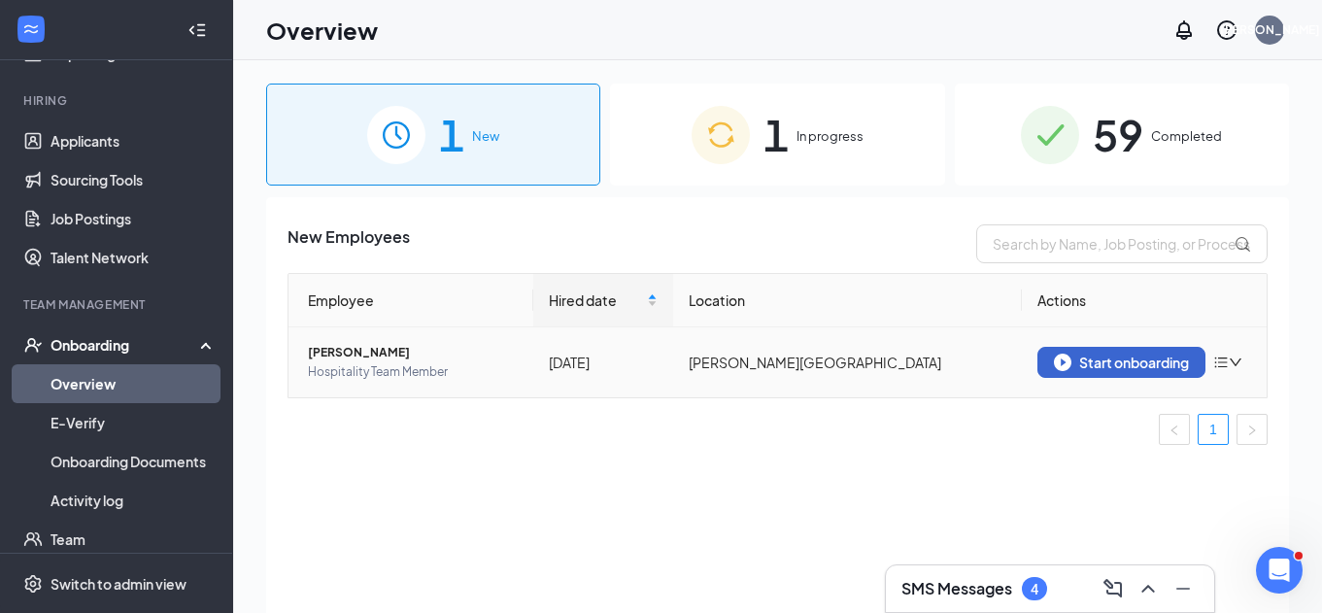
click at [1164, 366] on div "Start onboarding" at bounding box center [1121, 362] width 135 height 17
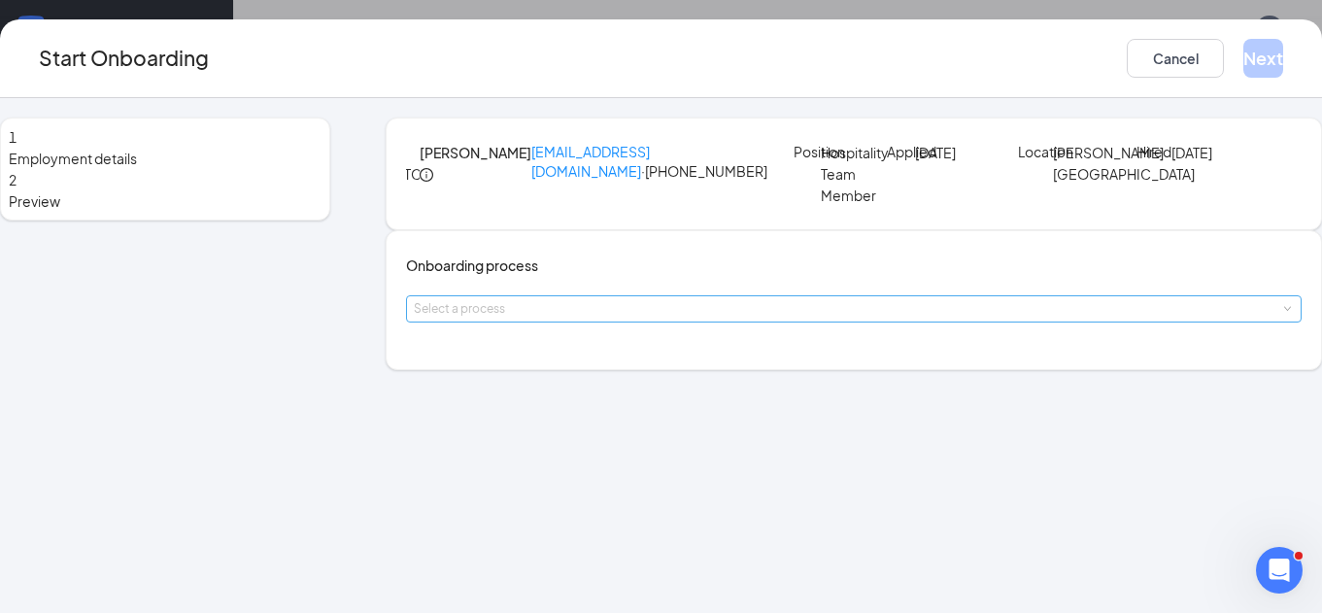
click at [632, 319] on div "Select a process" at bounding box center [850, 308] width 872 height 19
click at [595, 445] on li "Onboarding Paperwork" at bounding box center [597, 435] width 319 height 35
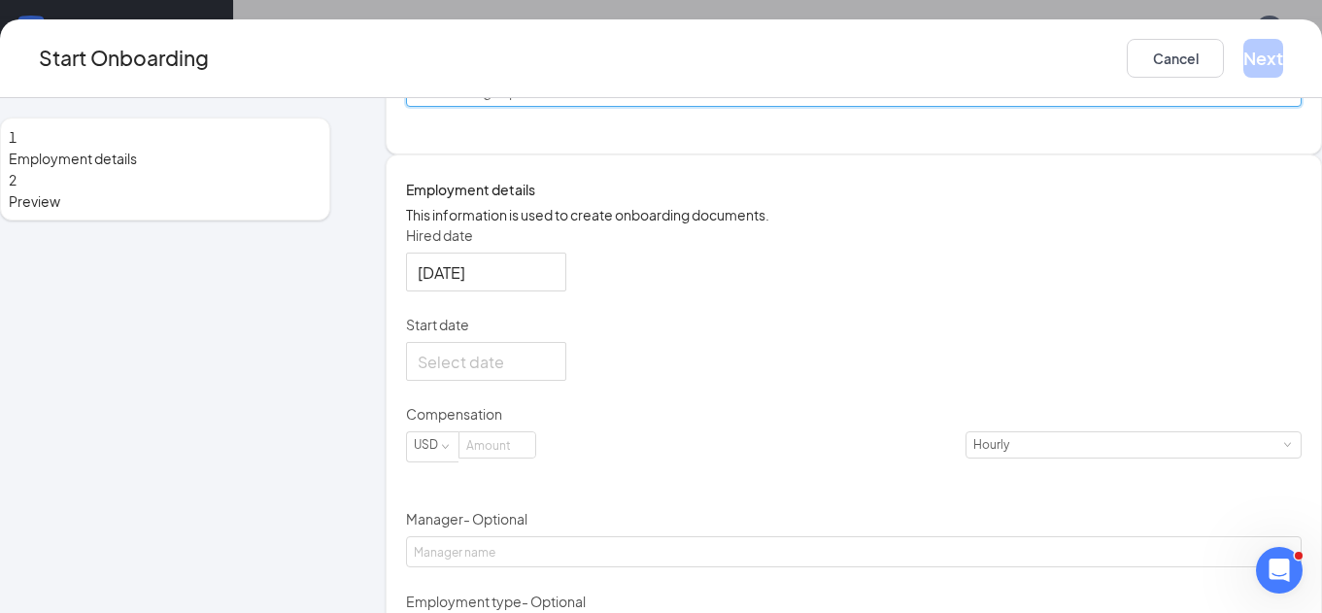
scroll to position [237, 0]
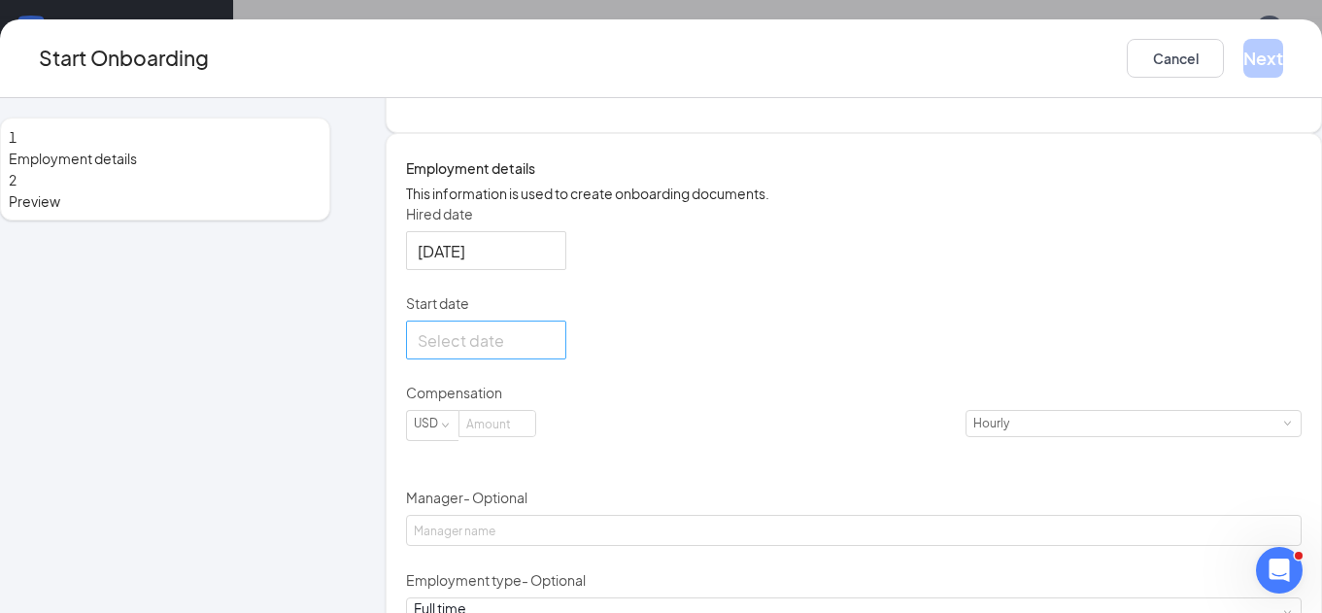
click at [540, 353] on input "Start date" at bounding box center [484, 340] width 133 height 24
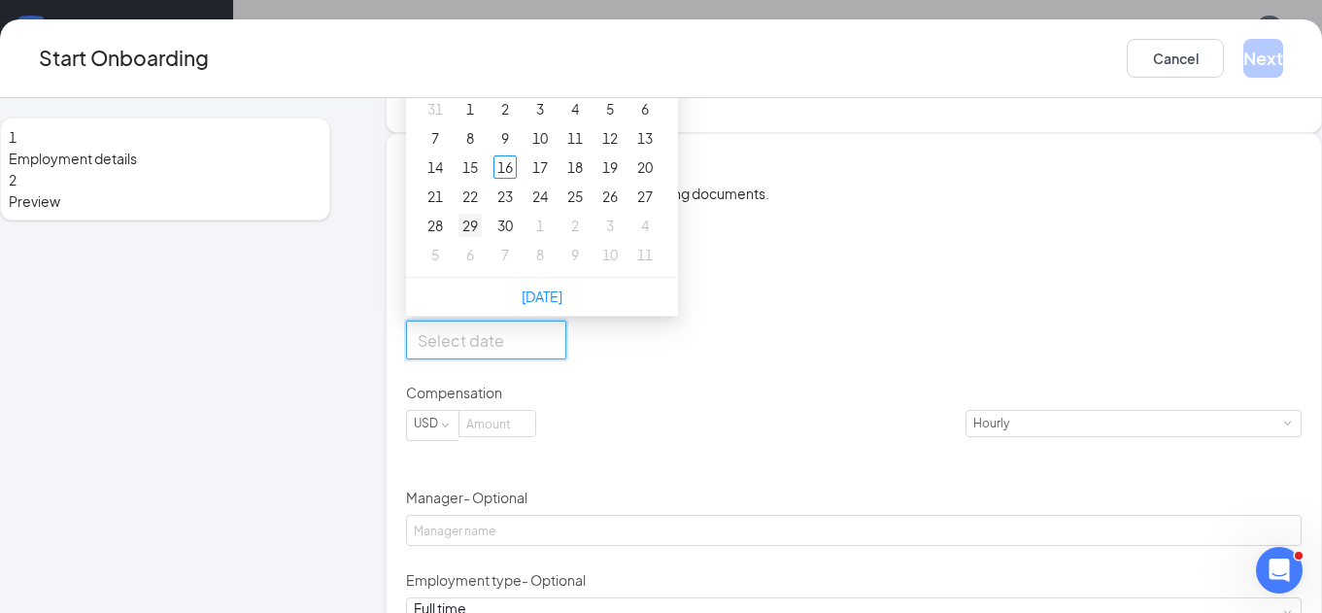
type input "[DATE]"
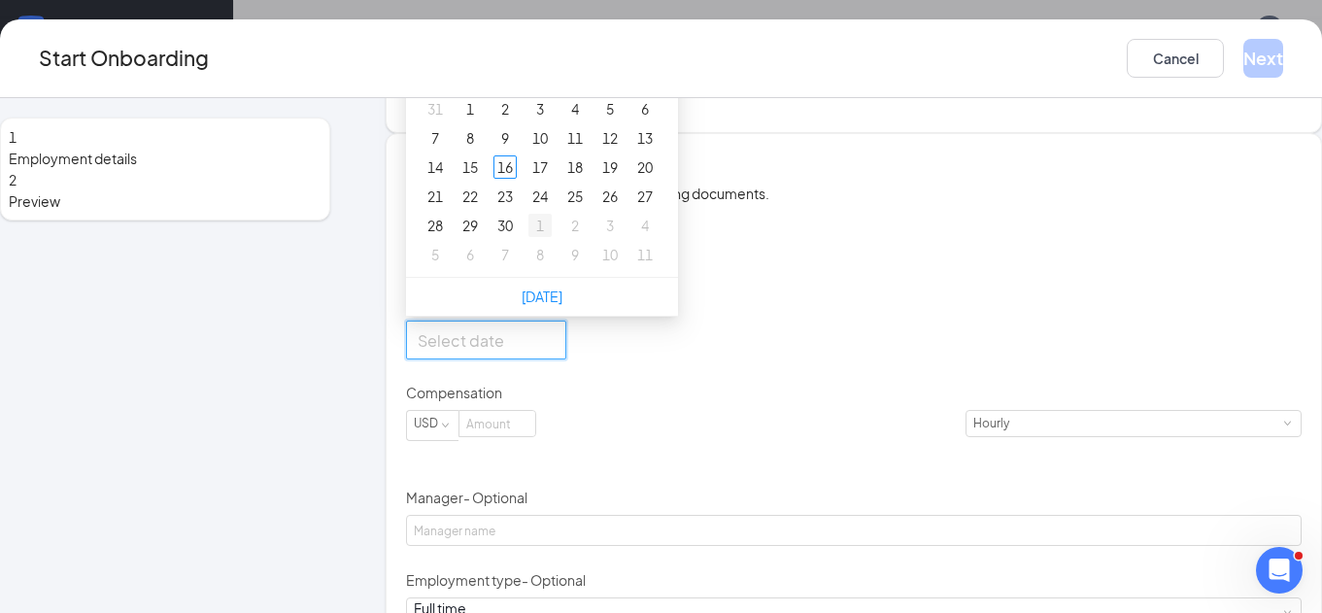
type input "[DATE]"
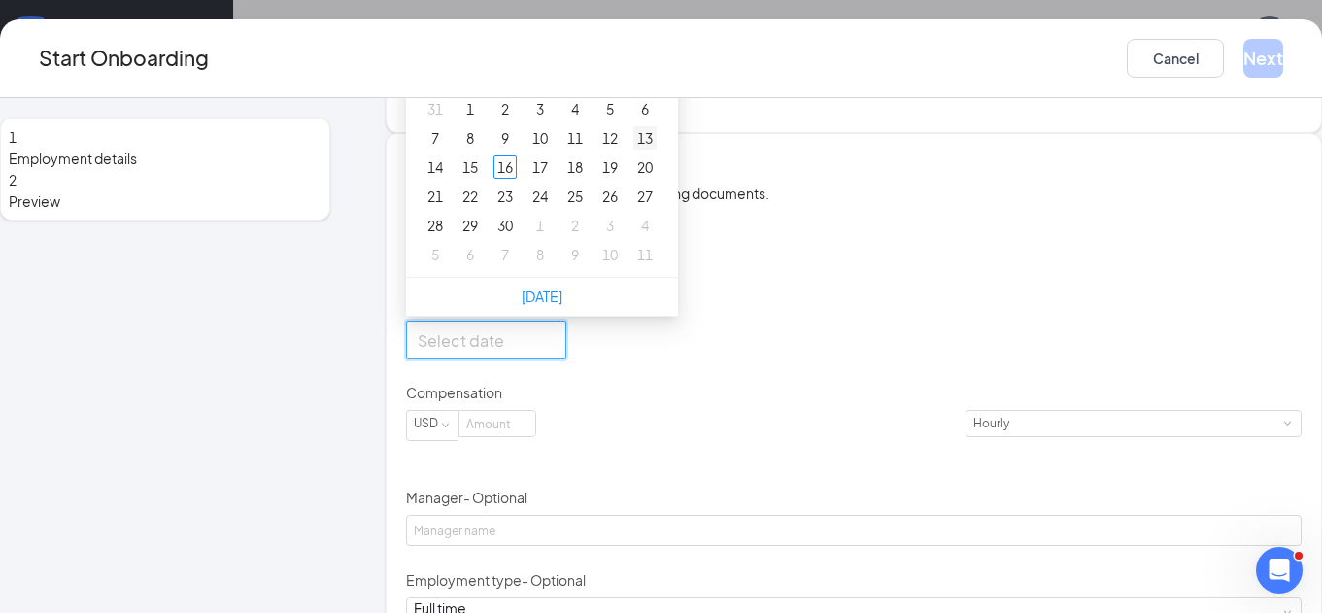
type input "[DATE]"
click at [642, 45] on span "button" at bounding box center [638, 40] width 10 height 10
type input "[DATE]"
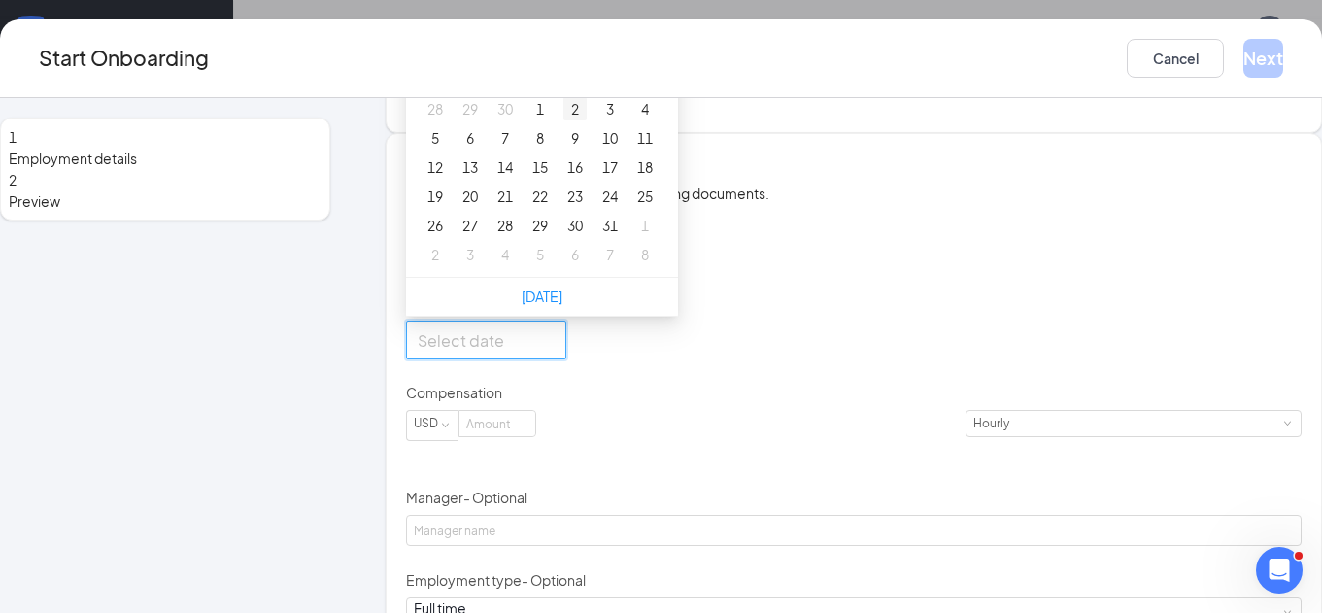
type input "[DATE]"
click at [552, 120] on div "1" at bounding box center [540, 108] width 23 height 23
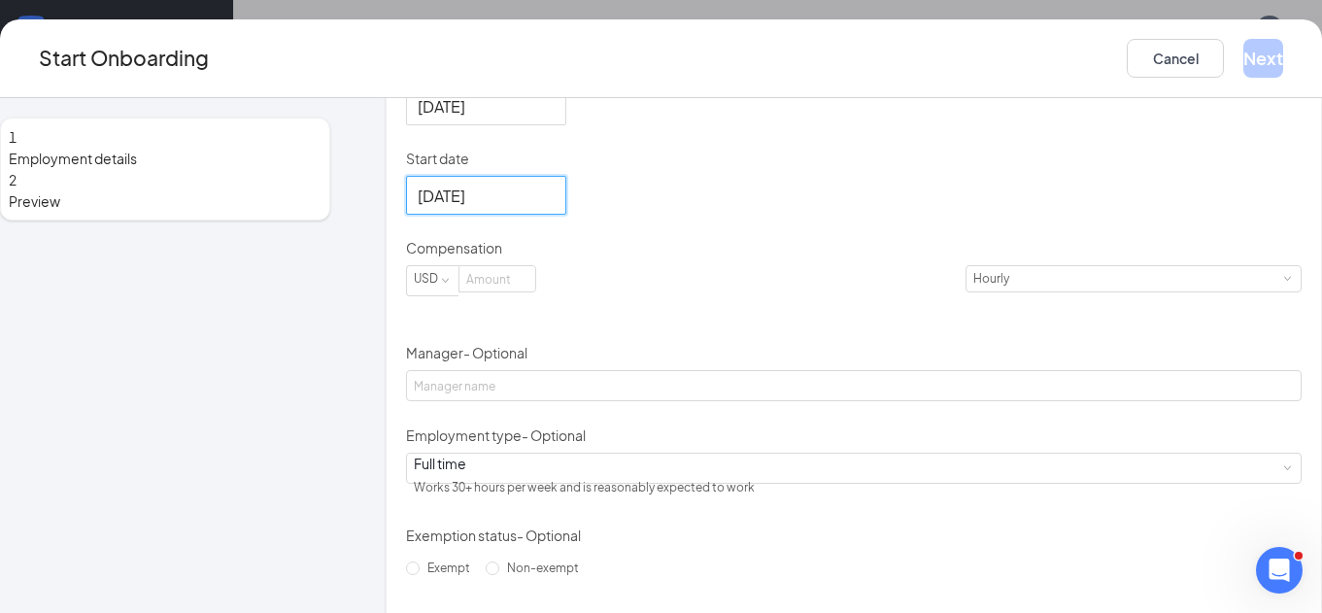
scroll to position [420, 0]
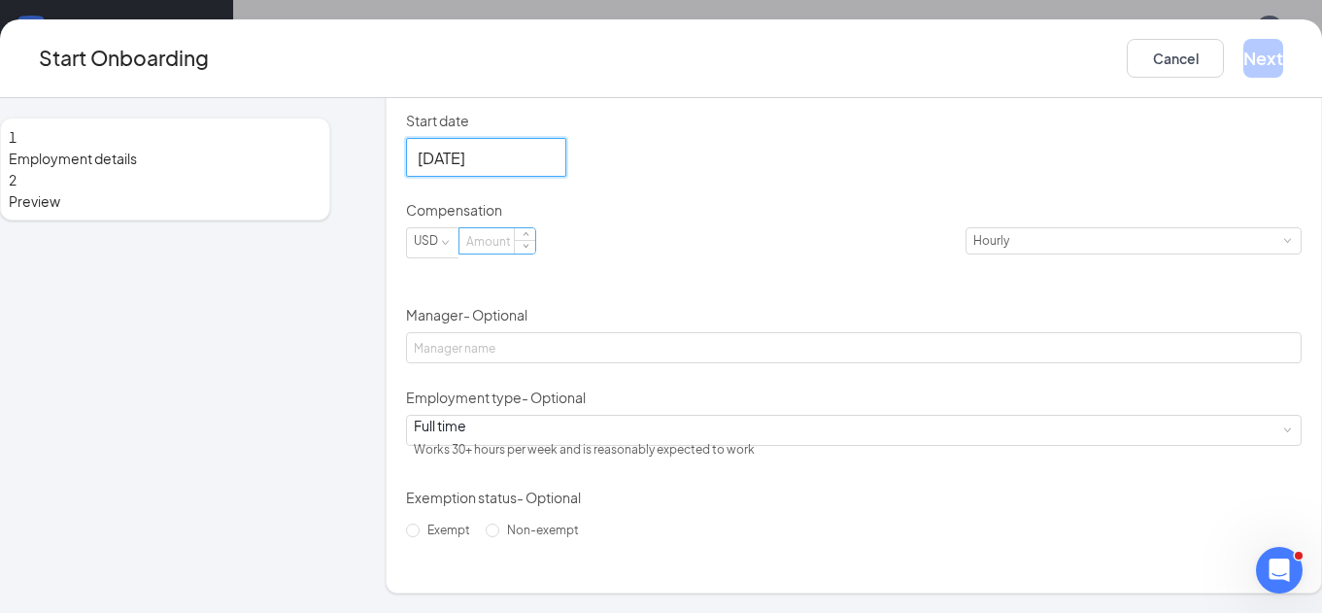
click at [535, 254] on input at bounding box center [498, 240] width 76 height 25
type input "11"
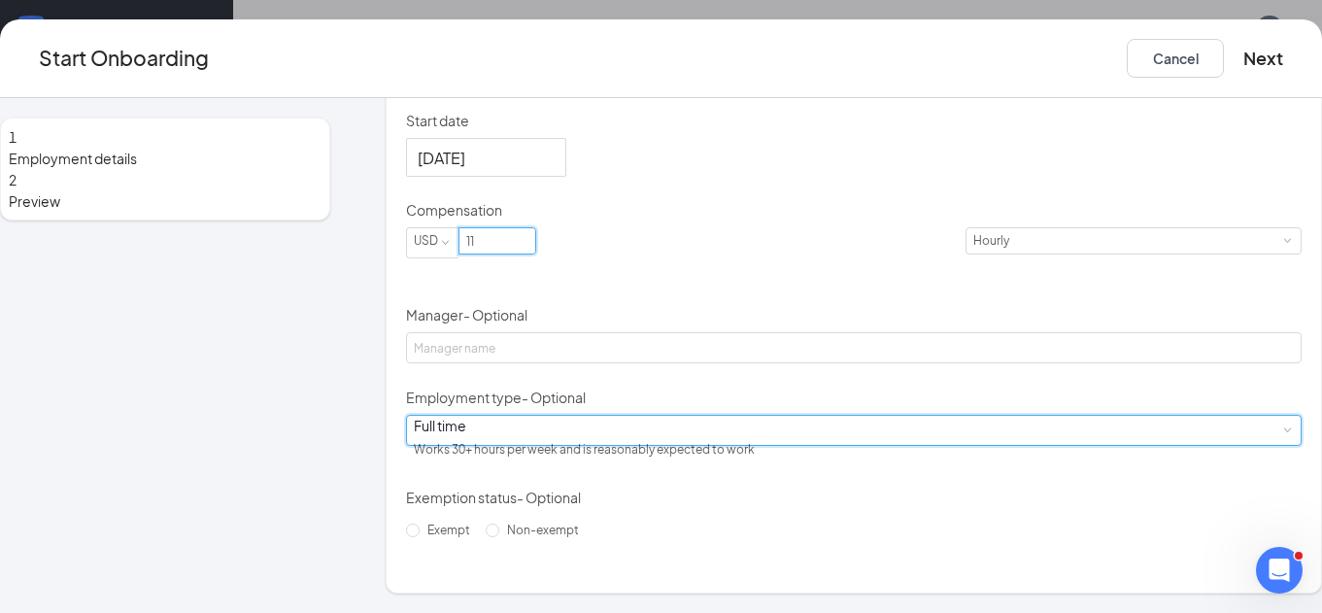
click at [561, 444] on div "Full time Works 30+ hours per week and is reasonably expected to work" at bounding box center [854, 430] width 880 height 29
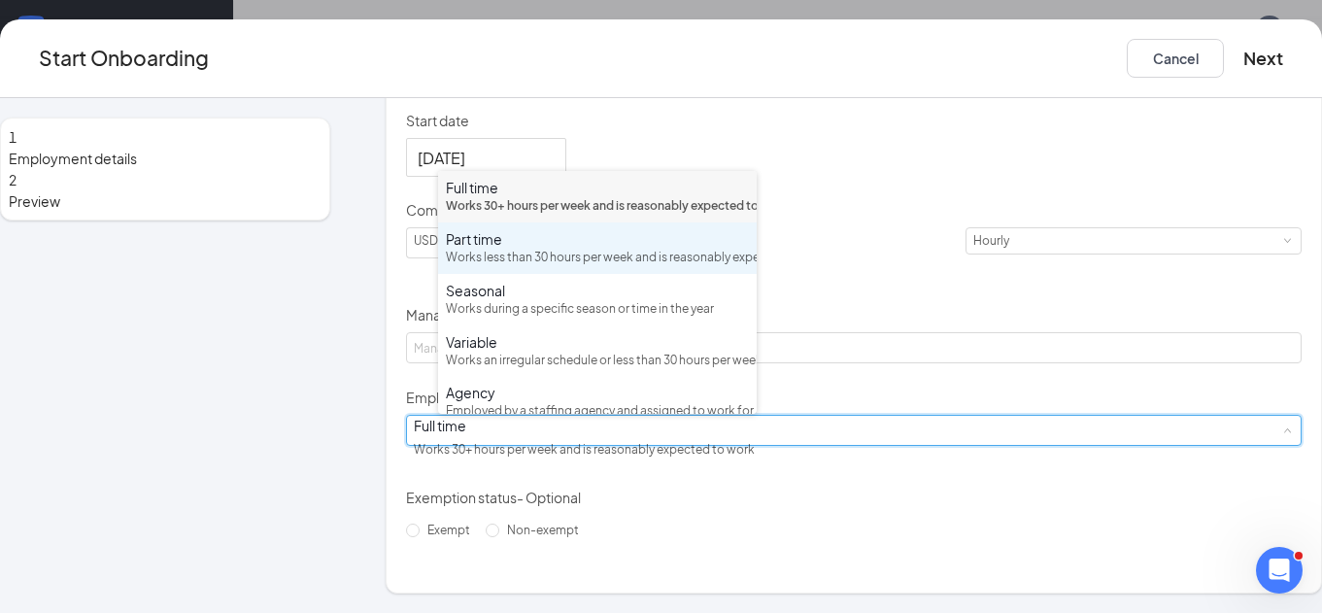
click at [569, 267] on div "Works less than 30 hours per week and is reasonably expected to work" at bounding box center [597, 258] width 303 height 18
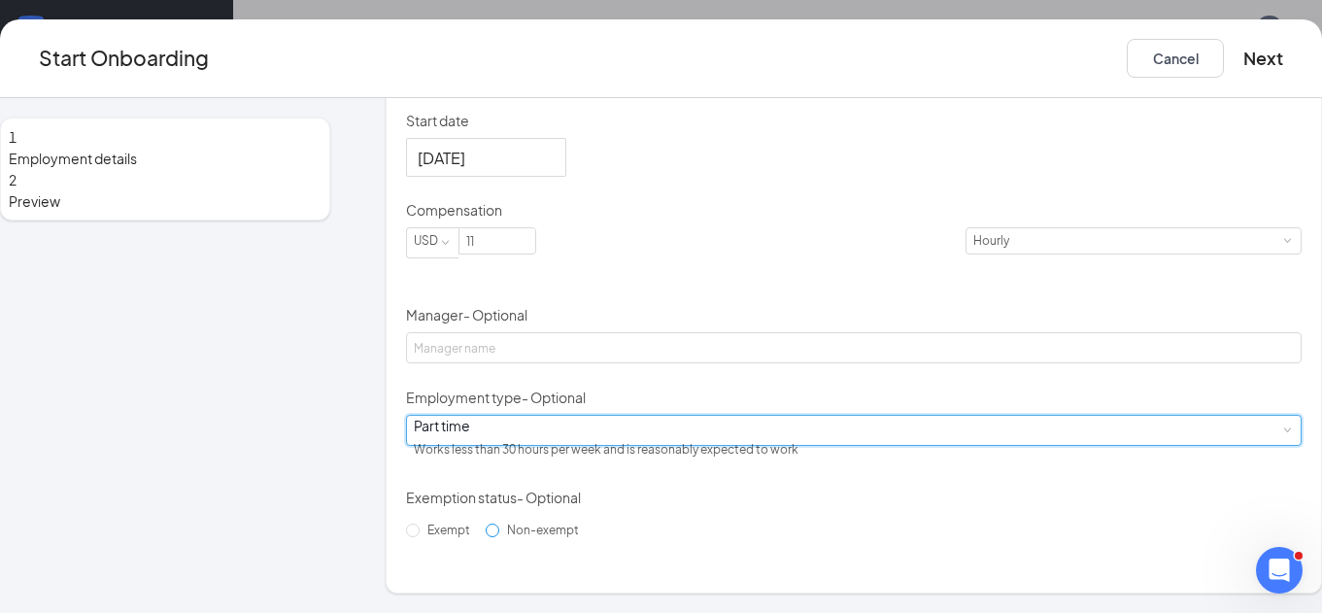
click at [486, 537] on input "Non-exempt" at bounding box center [493, 531] width 14 height 14
radio input "true"
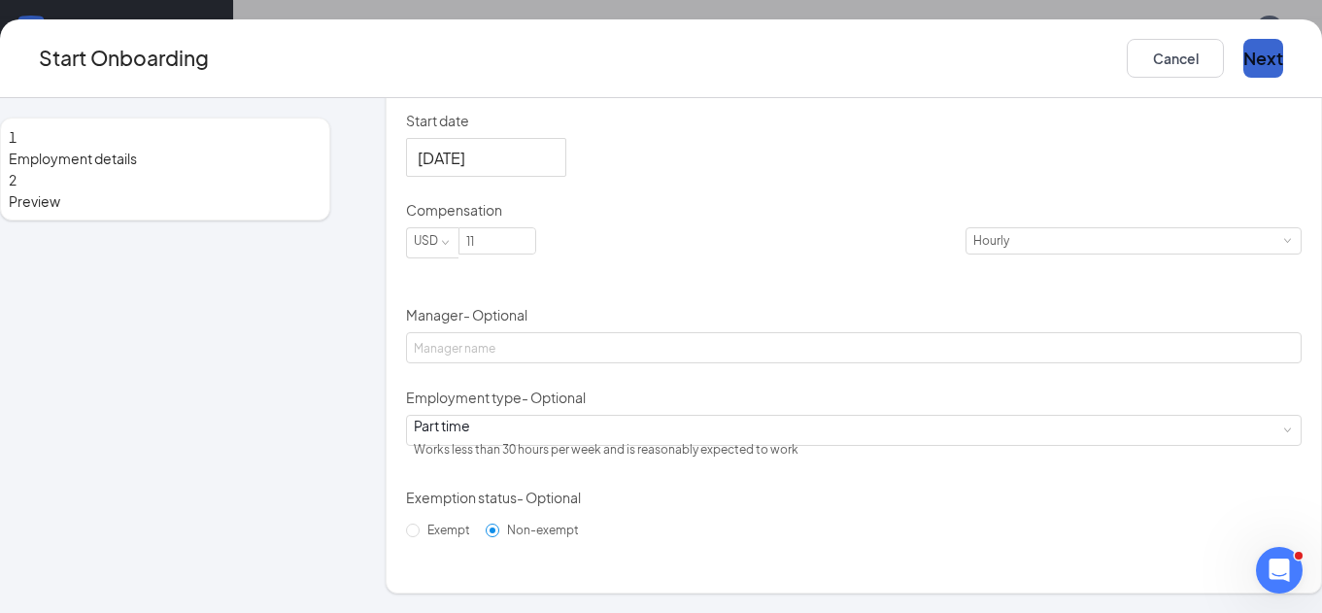
click at [1244, 72] on button "Next" at bounding box center [1264, 58] width 40 height 39
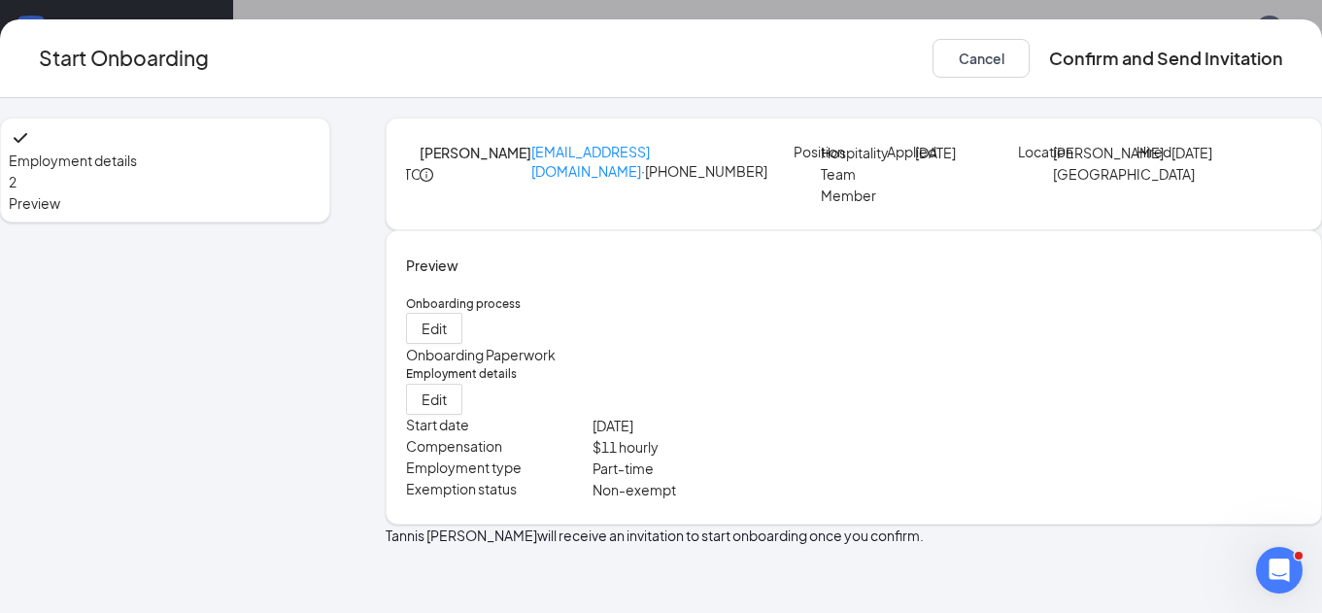
scroll to position [72, 0]
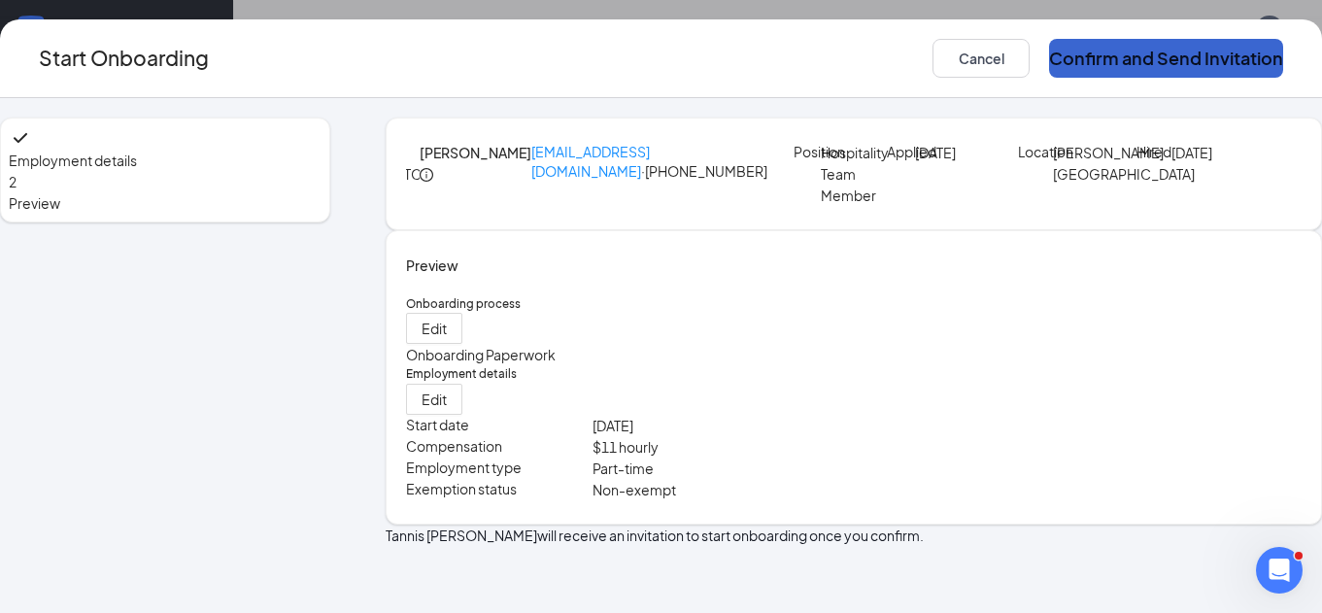
click at [1150, 75] on button "Confirm and Send Invitation" at bounding box center [1166, 58] width 234 height 39
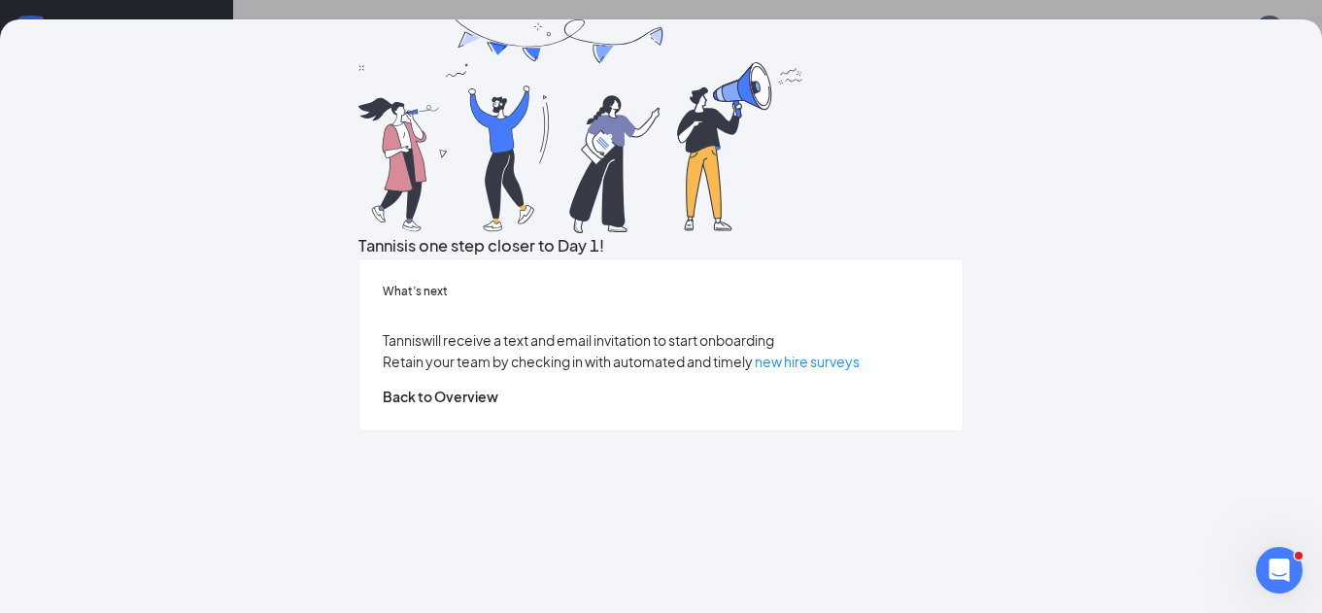
scroll to position [54, 0]
click at [498, 407] on button "Back to Overview" at bounding box center [441, 396] width 116 height 21
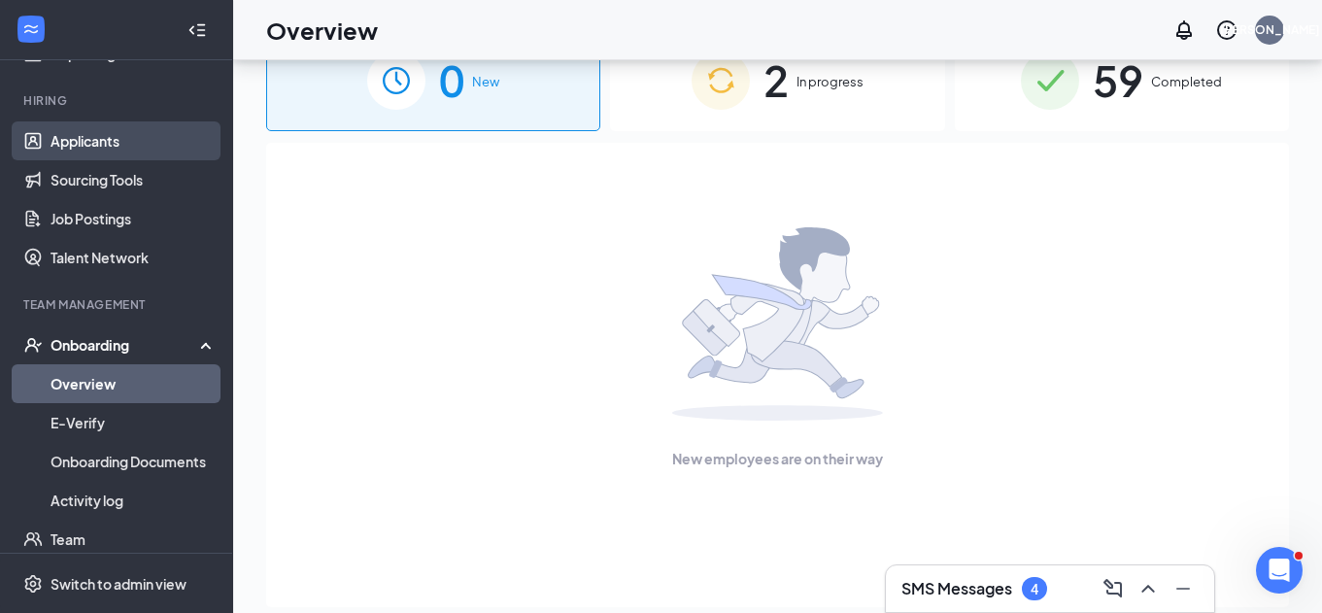
click at [129, 133] on link "Applicants" at bounding box center [134, 140] width 166 height 39
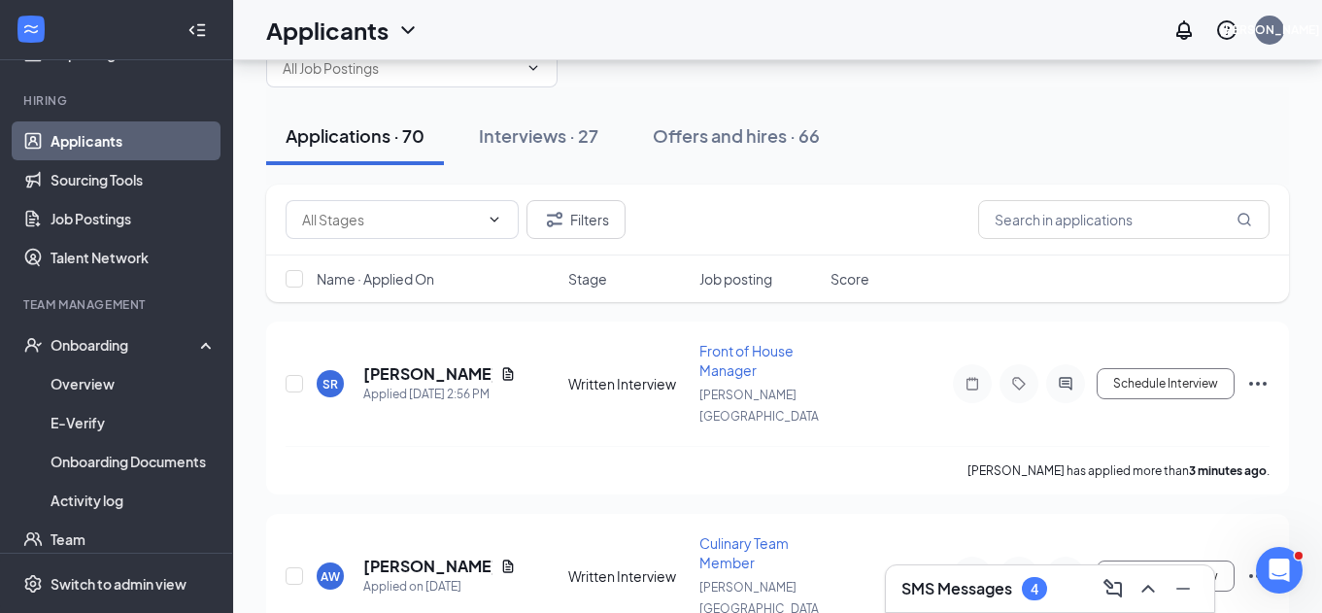
drag, startPoint x: 708, startPoint y: 139, endPoint x: 718, endPoint y: 140, distance: 9.8
click at [708, 139] on div "Offers and hires · 66" at bounding box center [736, 135] width 167 height 24
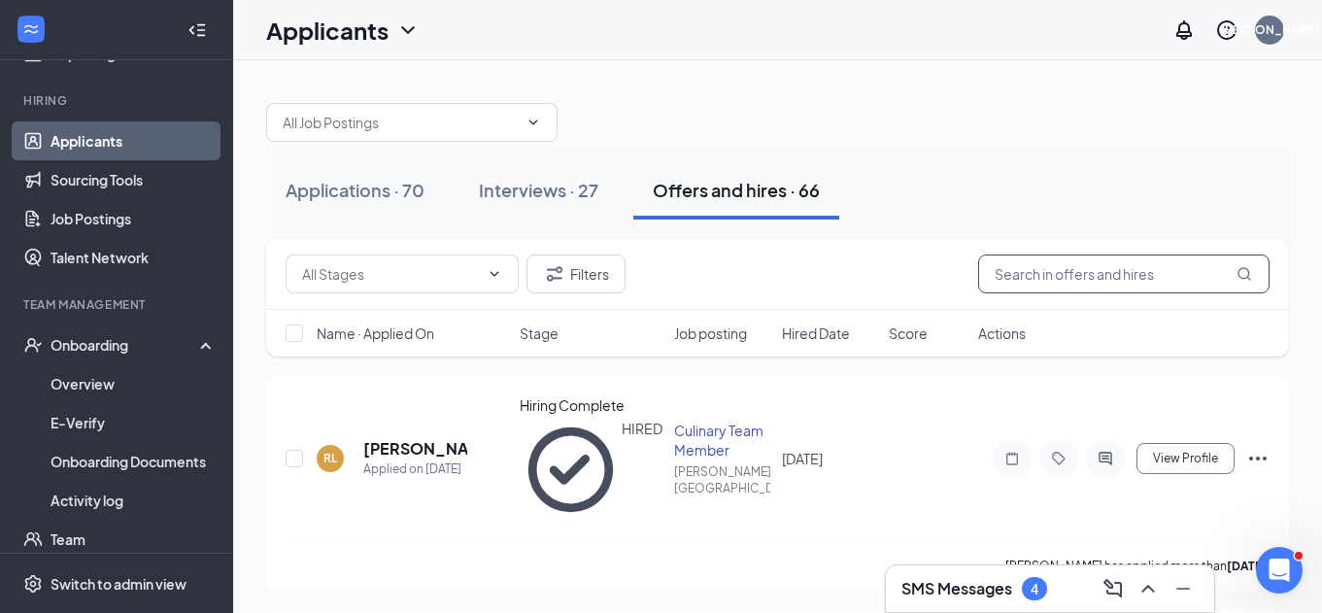
drag, startPoint x: 1059, startPoint y: 279, endPoint x: 1060, endPoint y: 289, distance: 9.8
click at [1059, 279] on input "text" at bounding box center [1123, 274] width 291 height 39
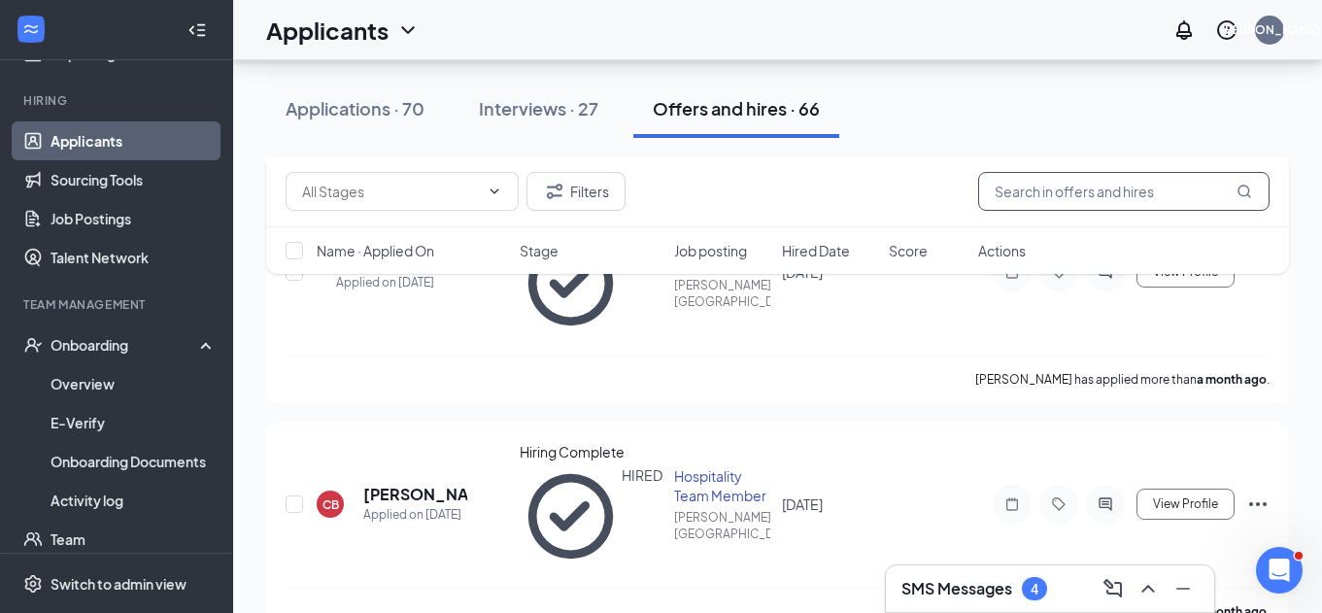
scroll to position [665, 0]
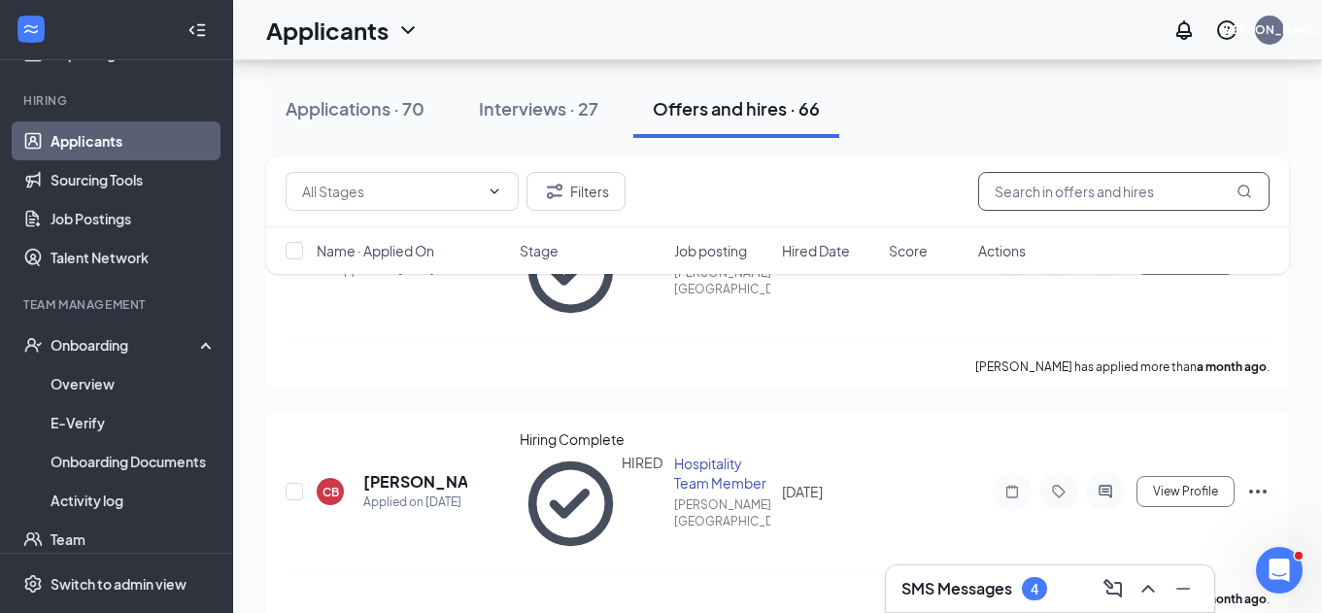
type input "t"
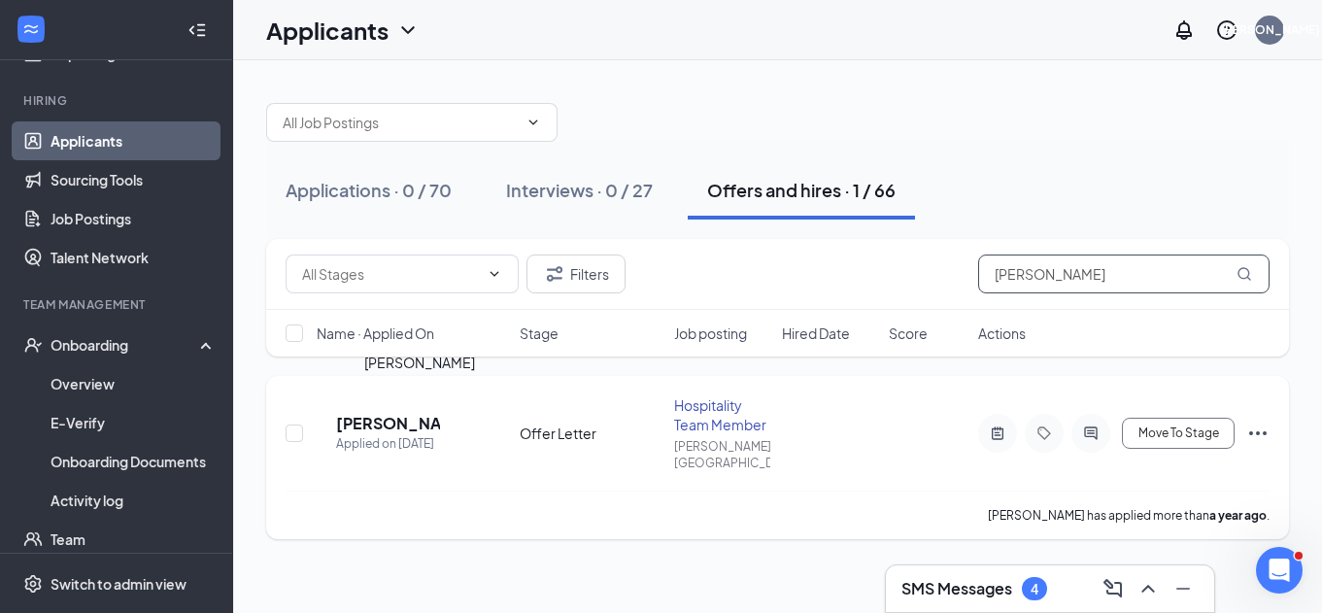
type input "[PERSON_NAME]"
click at [382, 413] on h5 "[PERSON_NAME]" at bounding box center [388, 423] width 104 height 21
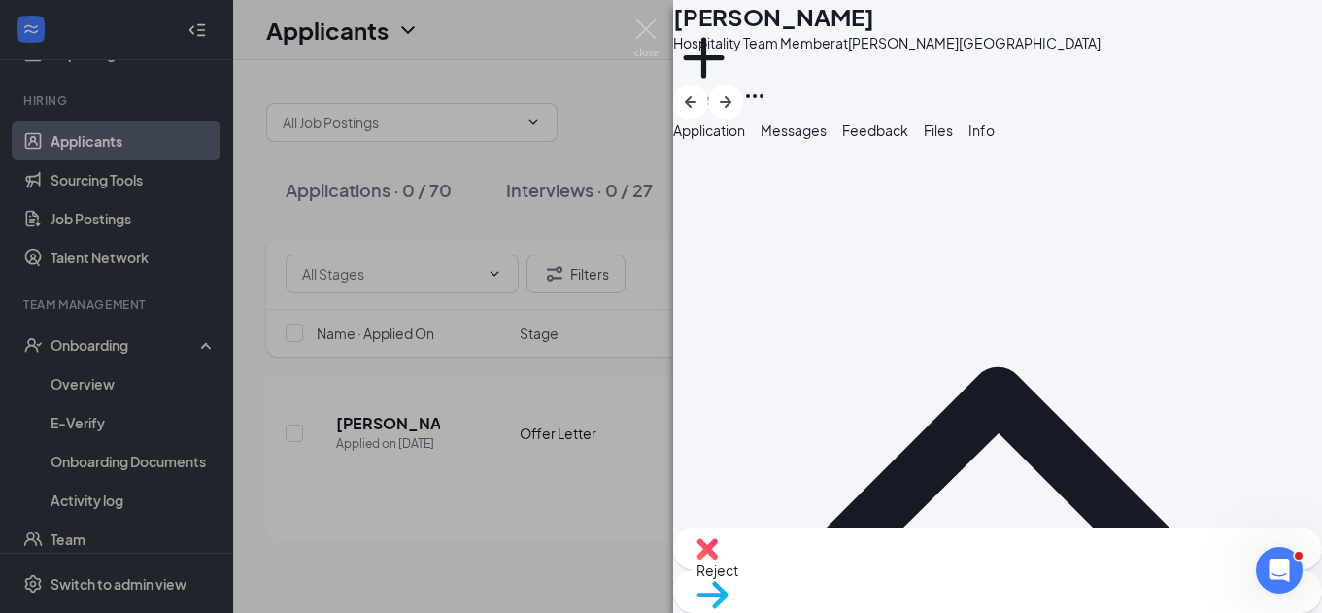
scroll to position [22, 0]
